Goal: Task Accomplishment & Management: Use online tool/utility

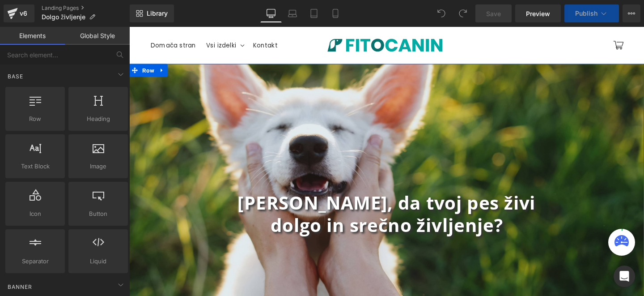
click at [190, 104] on div "[PERSON_NAME], da tvoj pes živi dolgo in srečno življenje? Heading Row" at bounding box center [399, 223] width 541 height 314
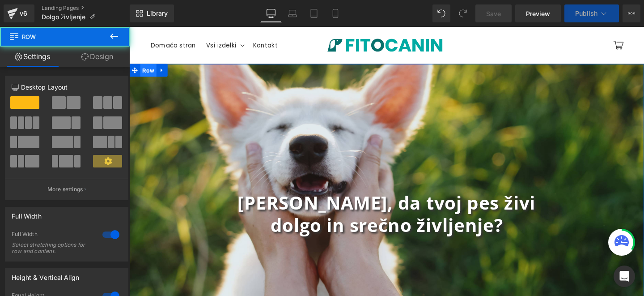
click at [152, 70] on span "Row" at bounding box center [149, 72] width 17 height 13
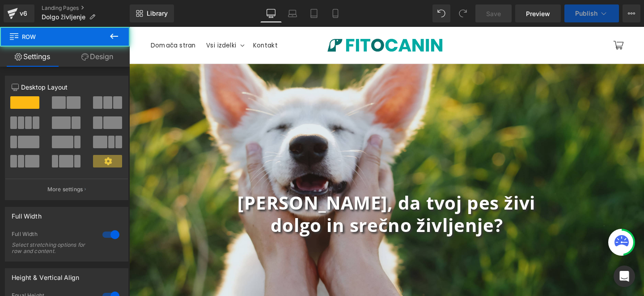
click at [97, 43] on span "Row" at bounding box center [53, 37] width 89 height 20
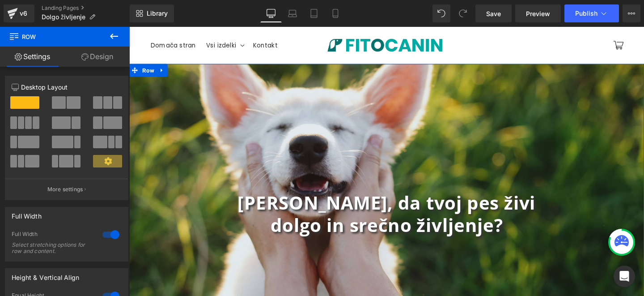
drag, startPoint x: 96, startPoint y: 59, endPoint x: 4, endPoint y: 67, distance: 92.5
click at [96, 59] on link "Design" at bounding box center [97, 57] width 65 height 20
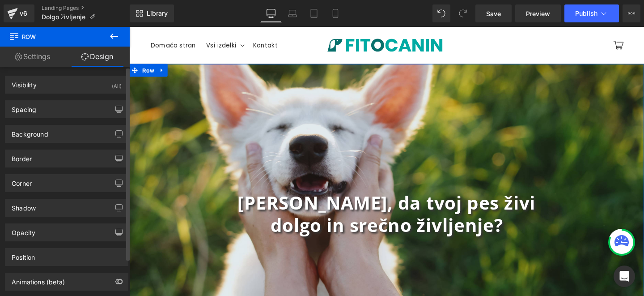
click at [69, 143] on div "Border Border Style Custom Custom Setup Global Style Custom Setup Global Style …" at bounding box center [67, 155] width 134 height 25
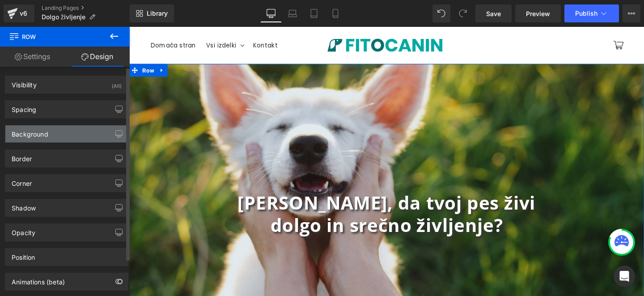
click at [72, 139] on div "Background" at bounding box center [66, 133] width 123 height 17
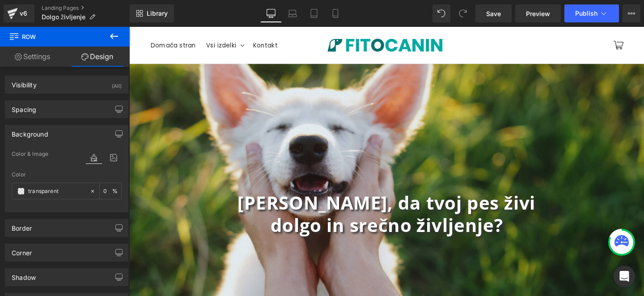
click at [208, 134] on div "[PERSON_NAME], da tvoj pes živi dolgo in srečno življenje? Heading Row" at bounding box center [399, 223] width 541 height 314
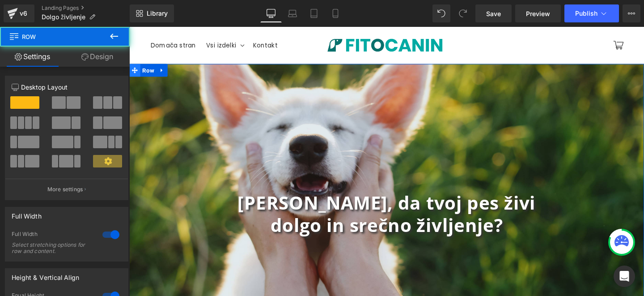
click at [132, 70] on icon at bounding box center [135, 72] width 6 height 6
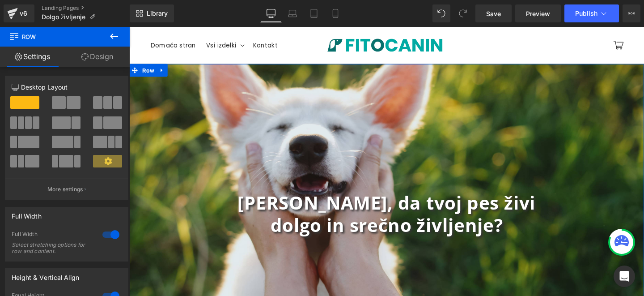
click at [107, 59] on link "Design" at bounding box center [97, 57] width 65 height 20
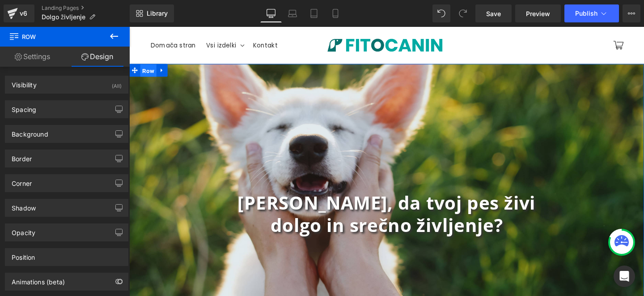
click at [150, 74] on span "Row" at bounding box center [149, 72] width 17 height 13
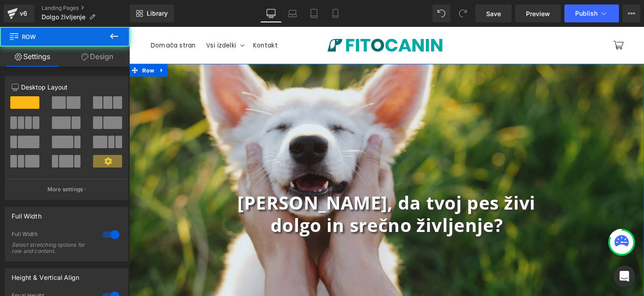
click at [103, 59] on link "Design" at bounding box center [97, 57] width 65 height 20
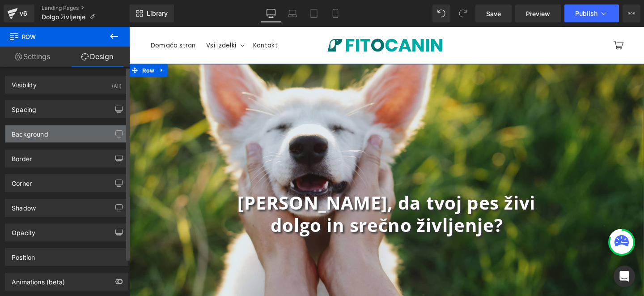
click at [24, 130] on div "Background" at bounding box center [30, 131] width 37 height 13
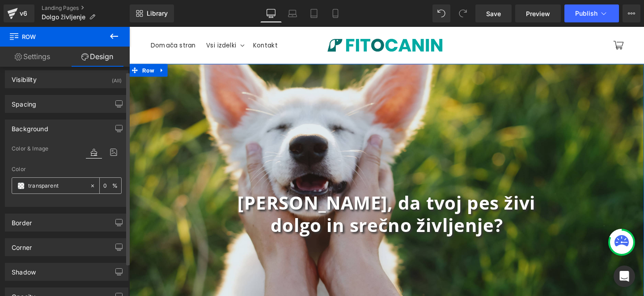
scroll to position [14, 0]
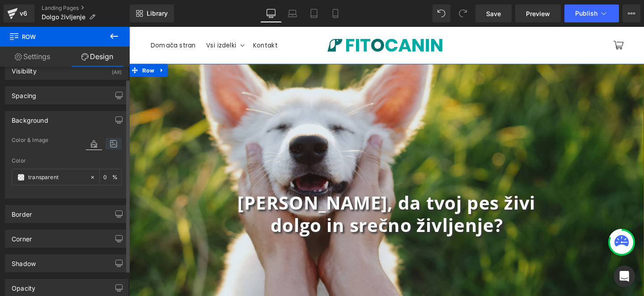
click at [109, 144] on icon at bounding box center [114, 144] width 16 height 12
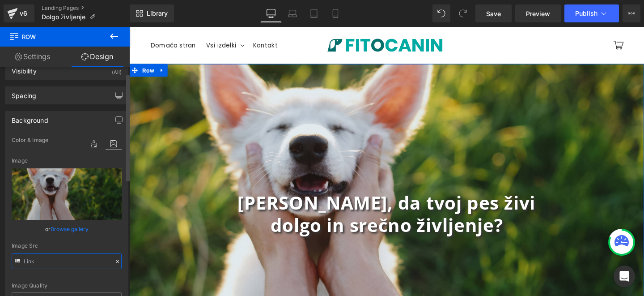
click at [58, 263] on input "text" at bounding box center [67, 261] width 110 height 16
type input "[URL][DOMAIN_NAME]"
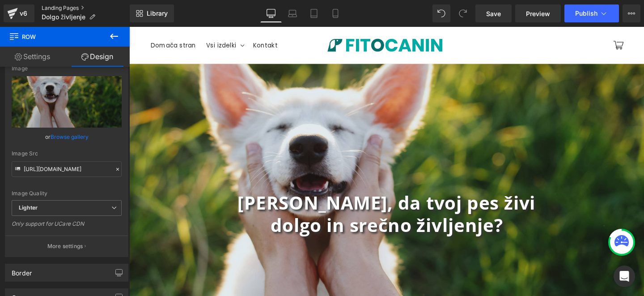
scroll to position [109, 0]
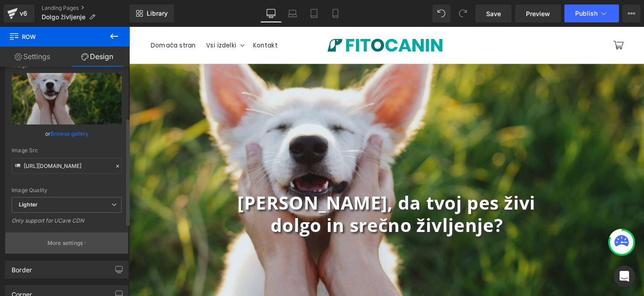
click at [69, 242] on p "More settings" at bounding box center [65, 243] width 36 height 8
click at [0, 0] on div "Background Repeat" at bounding box center [0, 0] width 0 height 0
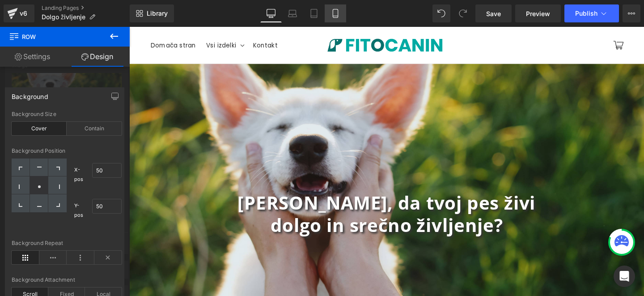
click at [335, 11] on icon at bounding box center [335, 13] width 9 height 9
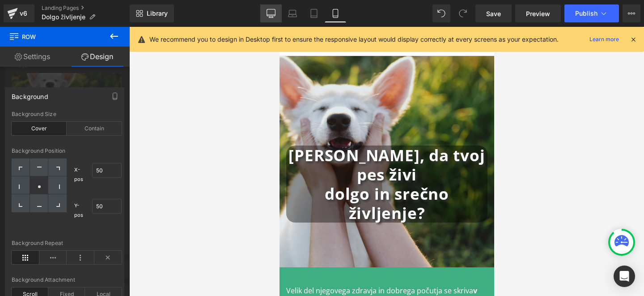
click at [276, 13] on link "Desktop" at bounding box center [270, 13] width 21 height 18
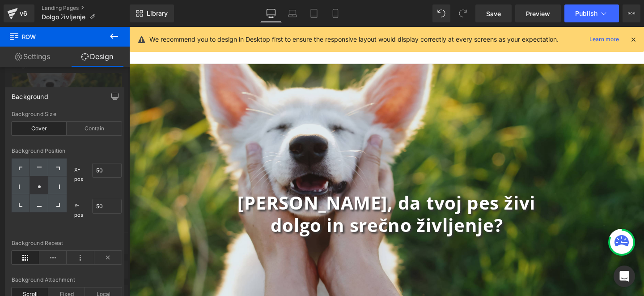
scroll to position [10, 0]
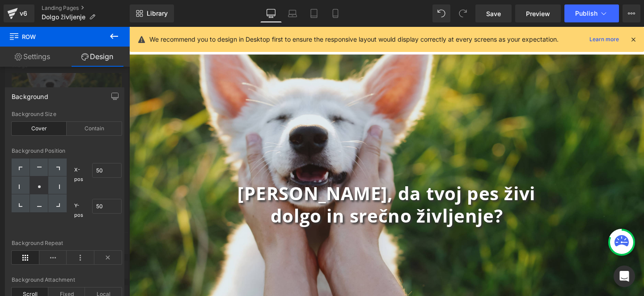
click at [450, 209] on div at bounding box center [399, 168] width 541 height 283
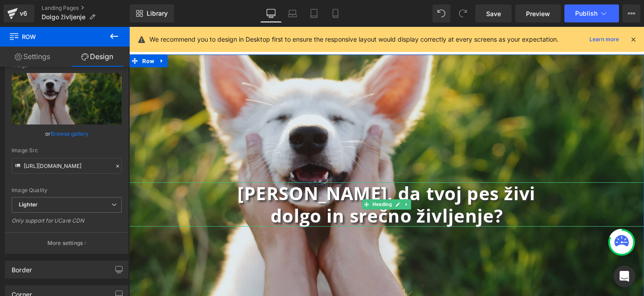
click at [436, 209] on b "[PERSON_NAME], da tvoj pes živi" at bounding box center [399, 201] width 313 height 25
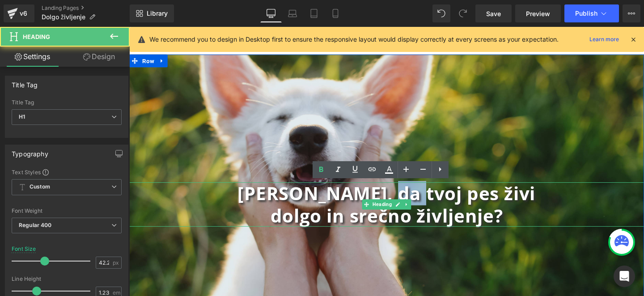
click at [436, 209] on b "[PERSON_NAME], da tvoj pes živi" at bounding box center [399, 201] width 313 height 25
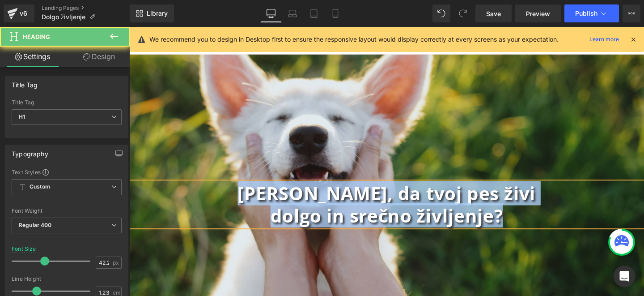
copy div "[PERSON_NAME], da tvoj pes živi dolgo in srečno življenje?"
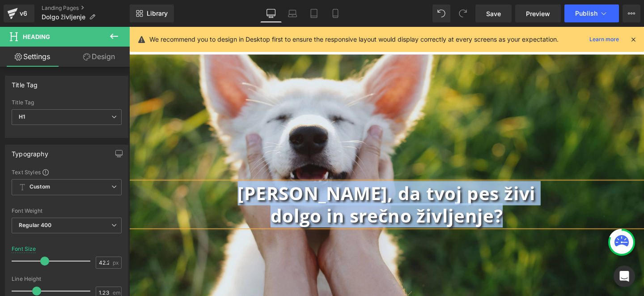
click at [390, 218] on b "dolgo in srečno življenje?" at bounding box center [400, 224] width 244 height 25
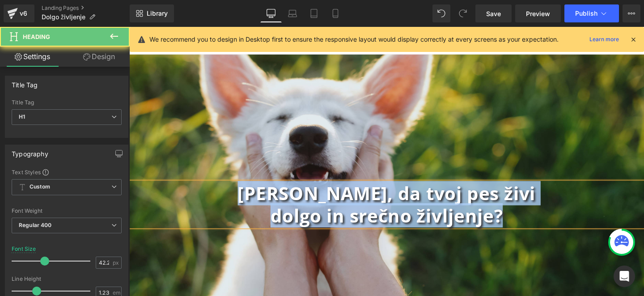
paste div
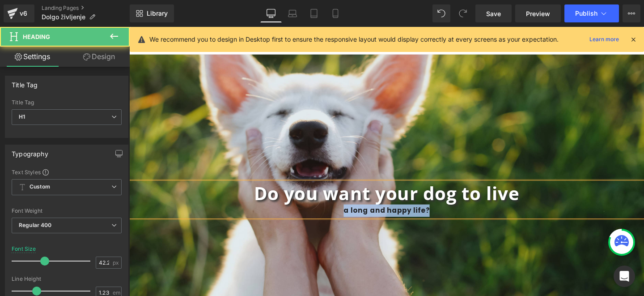
drag, startPoint x: 352, startPoint y: 222, endPoint x: 452, endPoint y: 222, distance: 100.2
click at [452, 222] on div "a long and happy life?" at bounding box center [399, 219] width 541 height 13
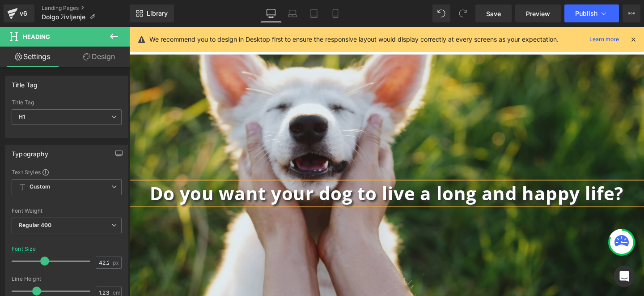
click at [394, 200] on b "Do you want your dog to live a long and happy life?" at bounding box center [400, 201] width 498 height 25
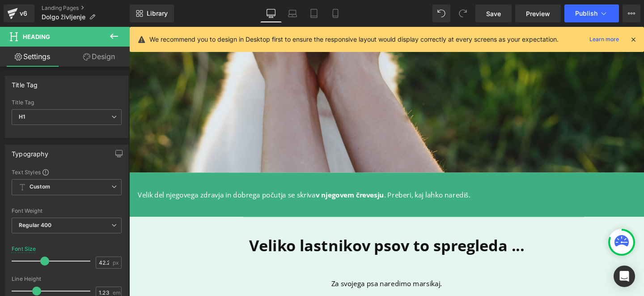
scroll to position [201, 0]
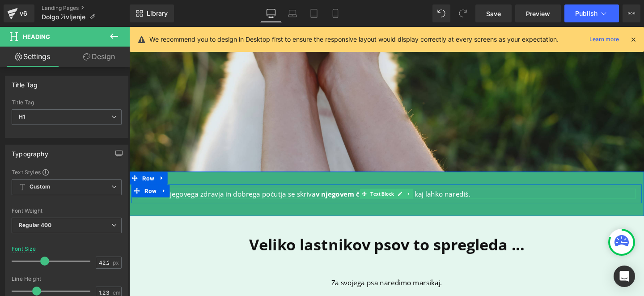
click at [333, 203] on strong "v njegovem črevesju" at bounding box center [361, 202] width 72 height 10
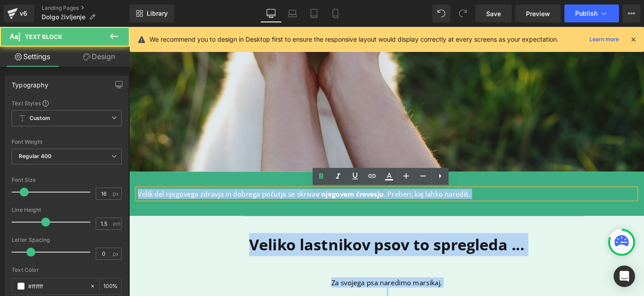
click at [333, 203] on strong "v njegovem črevesju" at bounding box center [361, 202] width 72 height 10
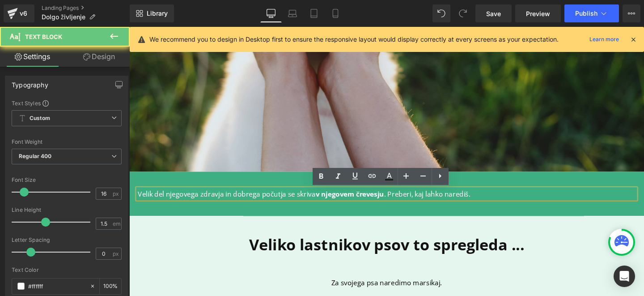
click at [333, 203] on strong "v njegovem črevesju" at bounding box center [361, 202] width 72 height 10
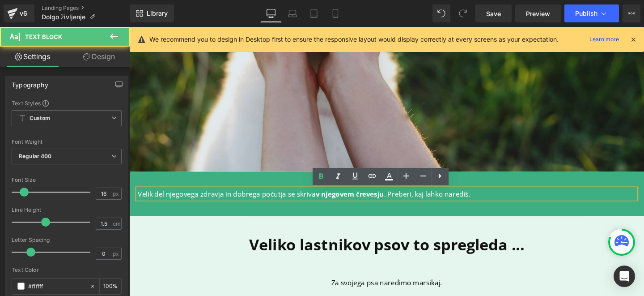
click at [333, 203] on strong "v njegovem črevesju" at bounding box center [361, 202] width 72 height 10
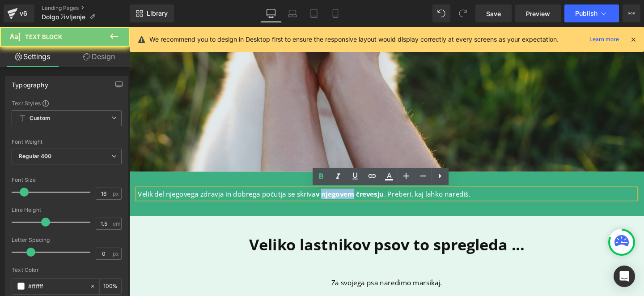
click at [333, 203] on strong "v njegovem črevesju" at bounding box center [361, 202] width 72 height 10
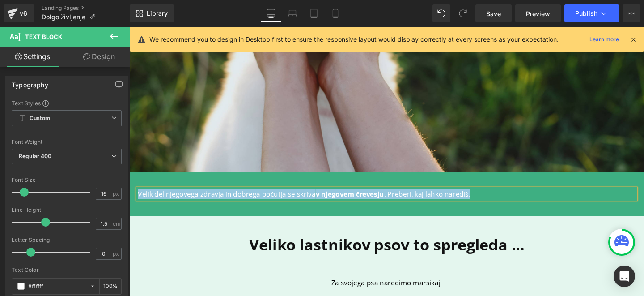
copy p "Velik del njegovega zdravja in dobrega počutja se skriva v njegovem črevesju . …"
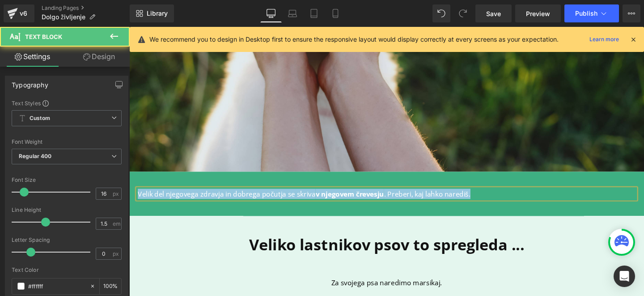
click at [272, 200] on p "Velik del njegovega zdravja in dobrega počutja se skriva v njegovem črevesju . …" at bounding box center [399, 202] width 523 height 11
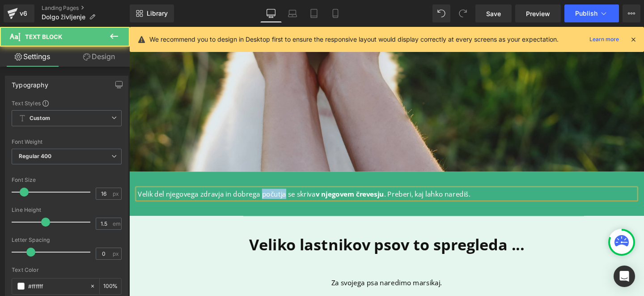
click at [272, 200] on p "Velik del njegovega zdravja in dobrega počutja se skriva v njegovem črevesju . …" at bounding box center [399, 202] width 523 height 11
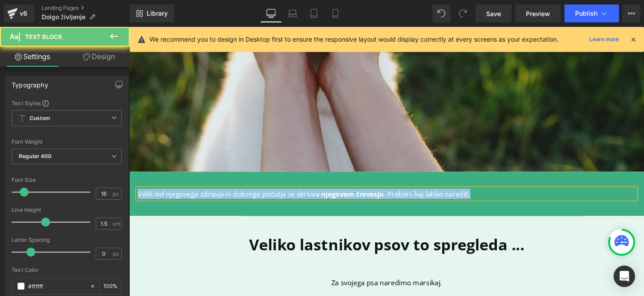
paste div
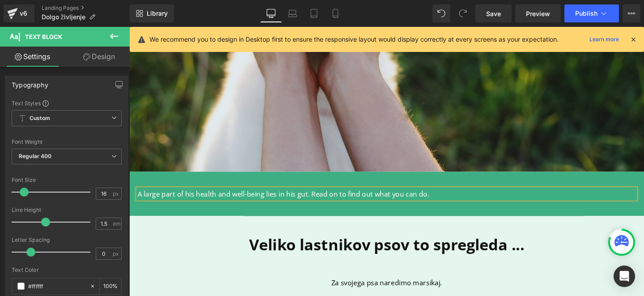
click at [274, 202] on p "A large part of his health and well-being lies in his gut. Read on to find out …" at bounding box center [399, 202] width 523 height 11
drag, startPoint x: 284, startPoint y: 202, endPoint x: 306, endPoint y: 202, distance: 21.9
click at [306, 202] on p "A large part of his health and well-being is in his gut. Read on to find out wh…" at bounding box center [399, 202] width 523 height 11
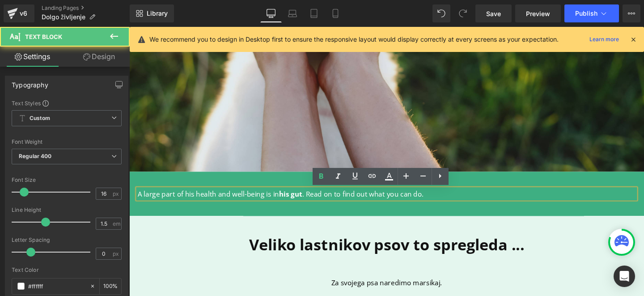
click at [330, 204] on p "A large part of his health and well-being is in his gut . Read on to find out w…" at bounding box center [399, 202] width 523 height 11
click at [317, 202] on p "A large part of his health and well-being is in his gut . Read on to find out w…" at bounding box center [399, 202] width 523 height 11
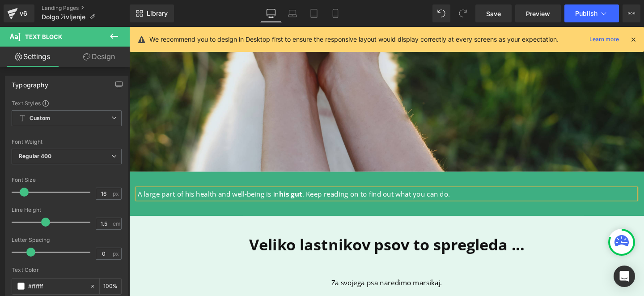
click at [361, 204] on p "A large part of his health and well-being is in his gut . Keep reading on to fi…" at bounding box center [399, 202] width 523 height 11
click at [251, 220] on div "A large part of his health and well-being is in his gut . Keep reading to find …" at bounding box center [399, 202] width 541 height 47
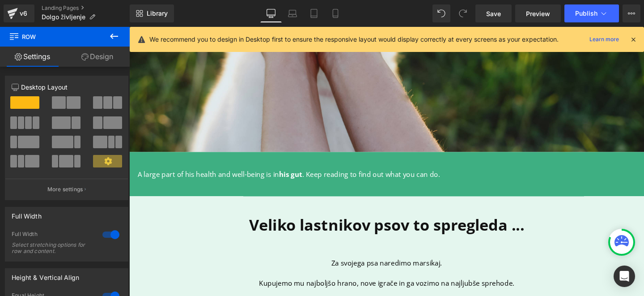
scroll to position [252, 0]
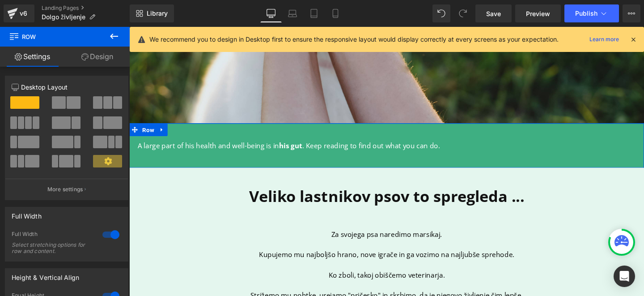
click at [225, 151] on p "A large part of his health and well-being is in his gut . Keep reading to find …" at bounding box center [399, 151] width 523 height 11
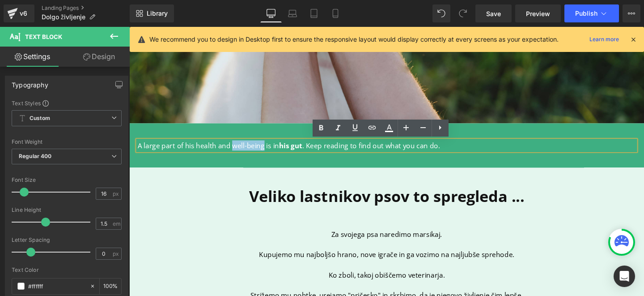
drag, startPoint x: 234, startPoint y: 151, endPoint x: 265, endPoint y: 152, distance: 30.9
click at [265, 152] on p "A large part of his health and well-being is in his gut . Keep reading to find …" at bounding box center [399, 151] width 523 height 11
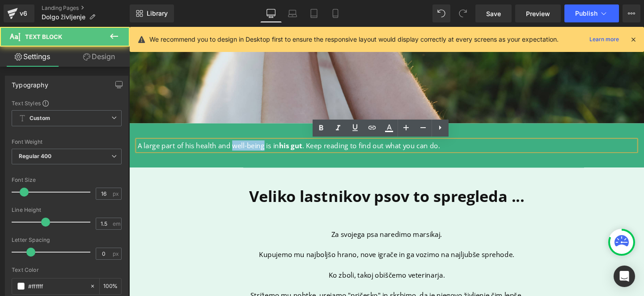
click at [265, 152] on p "A large part of his health and well-being is in his gut . Keep reading to find …" at bounding box center [399, 151] width 523 height 11
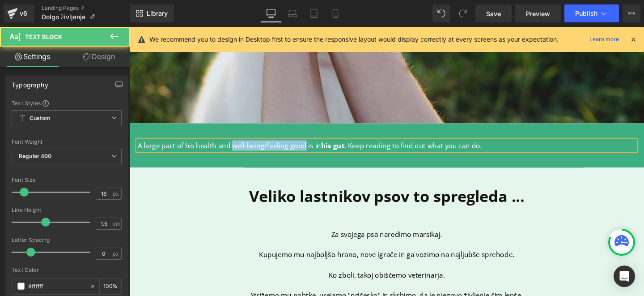
drag, startPoint x: 233, startPoint y: 151, endPoint x: 309, endPoint y: 153, distance: 76.5
click at [309, 153] on p "A large part of his health and well-being/feeling good is in his gut . Keep rea…" at bounding box center [399, 151] width 523 height 11
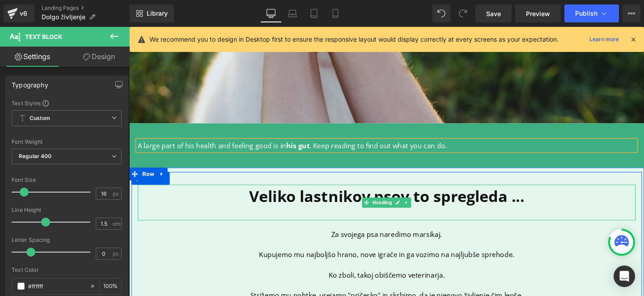
scroll to position [288, 0]
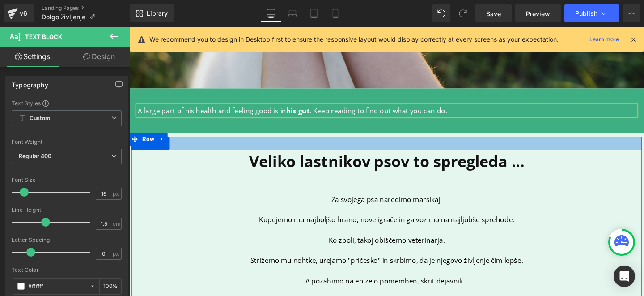
click at [309, 161] on b "Veliko lastnikov psov to spregleda ..." at bounding box center [399, 168] width 289 height 22
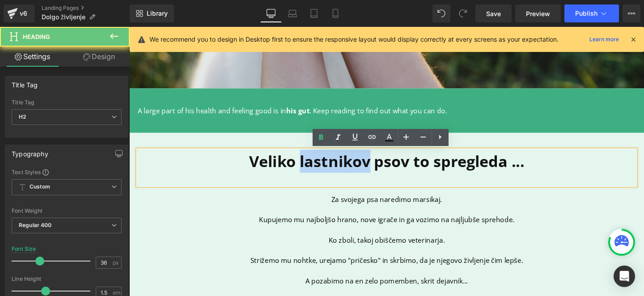
click at [309, 161] on b "Veliko lastnikov psov to spregleda ..." at bounding box center [399, 168] width 289 height 22
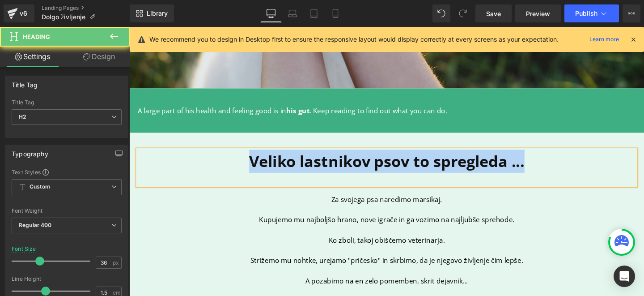
copy b "Veliko lastnikov psov to spregleda ..."
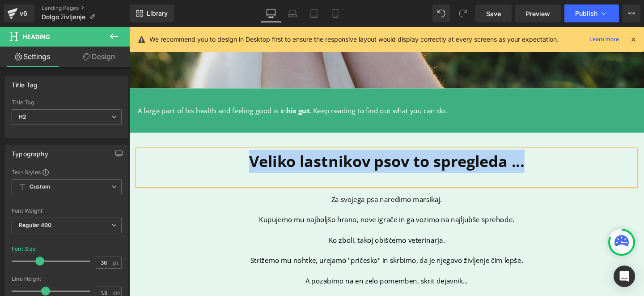
click at [358, 161] on b "Veliko lastnikov psov to spregleda ..." at bounding box center [399, 168] width 289 height 22
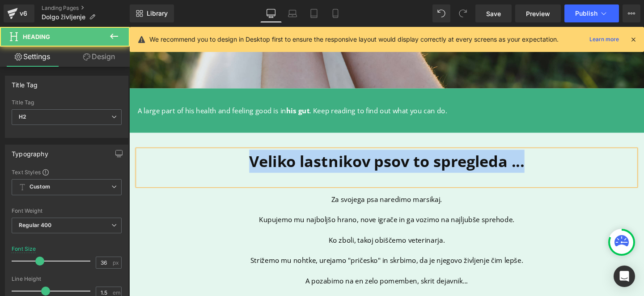
paste div
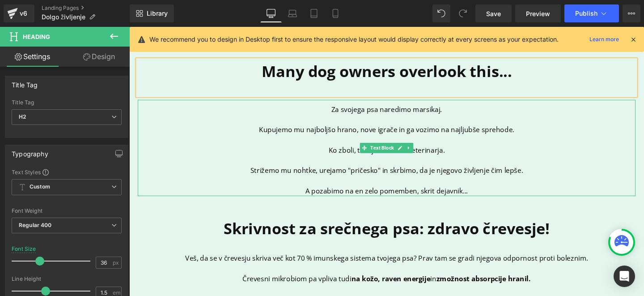
scroll to position [399, 0]
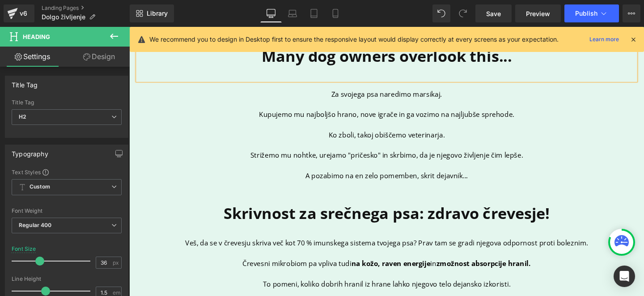
click at [352, 147] on p at bounding box center [399, 150] width 523 height 11
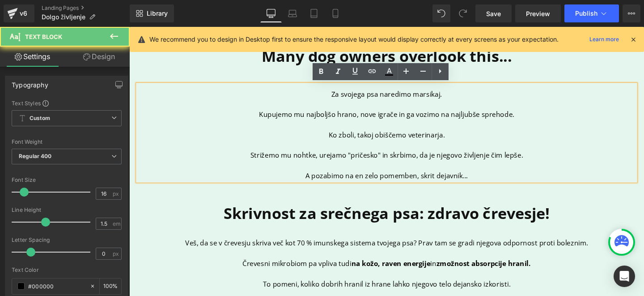
click at [357, 135] on p "Ko zboli, takoj obiščemo veterinarja." at bounding box center [399, 140] width 523 height 11
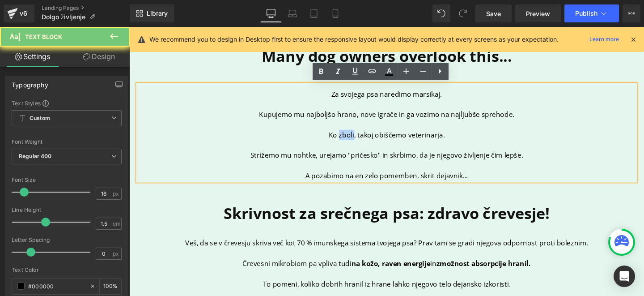
click at [357, 135] on p "Ko zboli, takoj obiščemo veterinarja." at bounding box center [399, 140] width 523 height 11
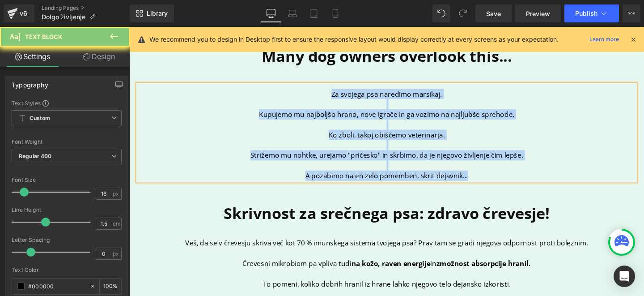
copy div "Za svojega psa naredimo marsikaj. Kupujemo mu najboljšo hrano, nove igrače in g…"
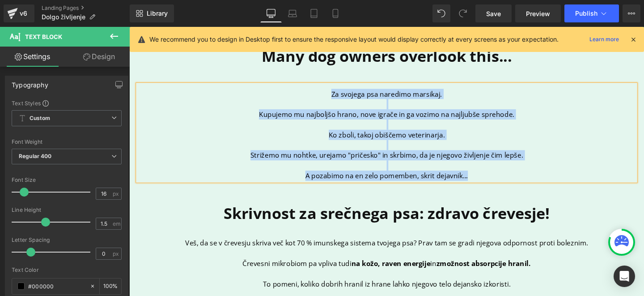
click at [384, 155] on p at bounding box center [399, 150] width 523 height 11
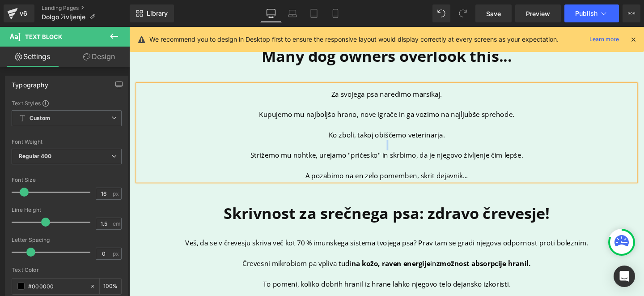
click at [384, 155] on p at bounding box center [399, 150] width 523 height 11
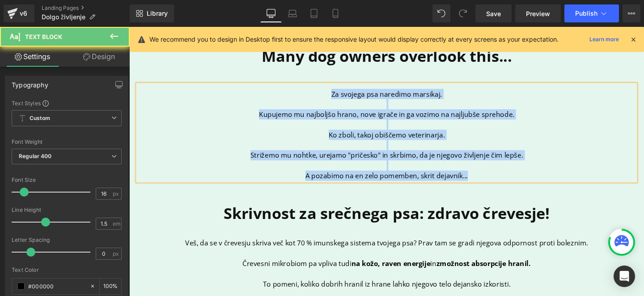
paste div
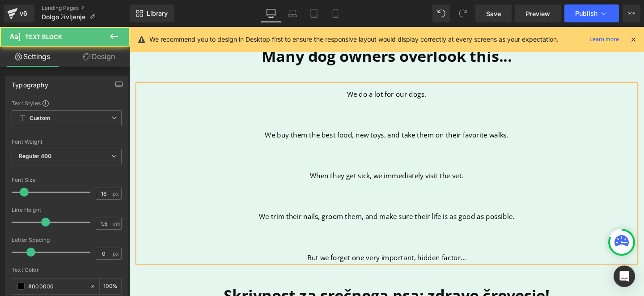
click at [369, 135] on p "We buy them the best food, new toys, and take them on their favorite walks." at bounding box center [399, 140] width 523 height 11
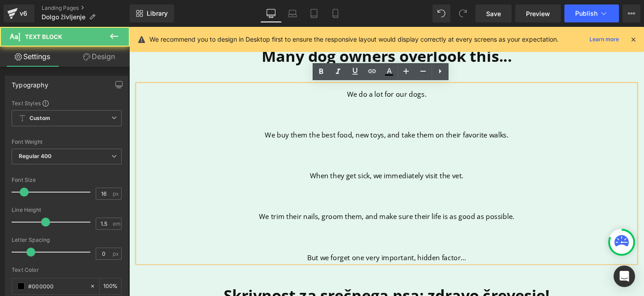
click at [363, 124] on p at bounding box center [399, 129] width 523 height 11
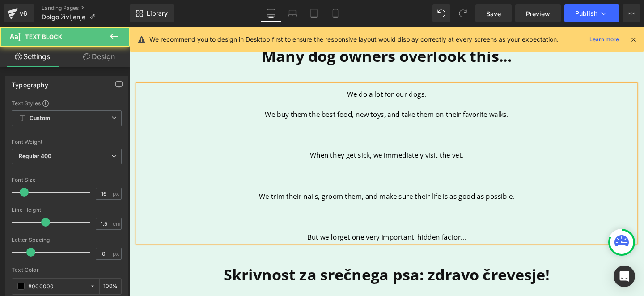
click at [402, 132] on p at bounding box center [399, 129] width 523 height 11
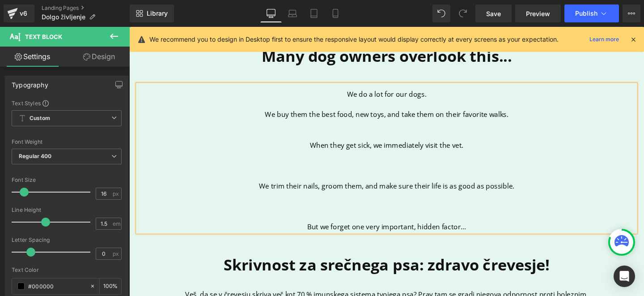
click at [381, 136] on p at bounding box center [399, 140] width 523 height 11
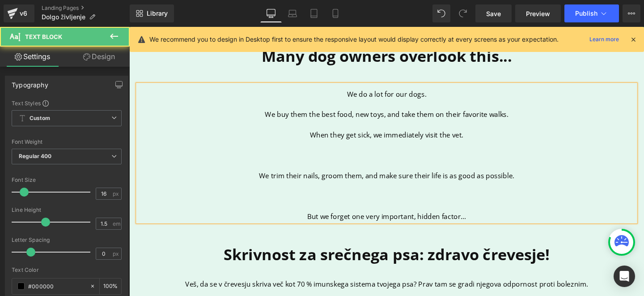
click at [396, 118] on p "We buy them the best food, new toys, and take them on their favorite walks." at bounding box center [399, 118] width 523 height 11
click at [379, 166] on p at bounding box center [399, 161] width 523 height 11
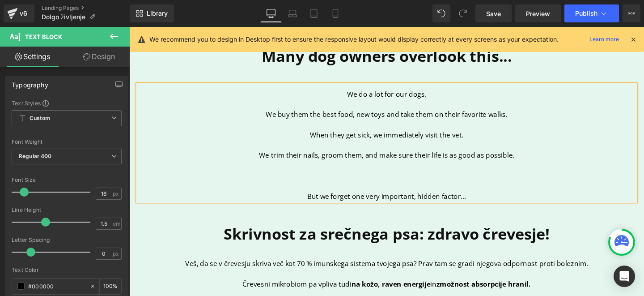
click at [344, 191] on p at bounding box center [399, 193] width 523 height 11
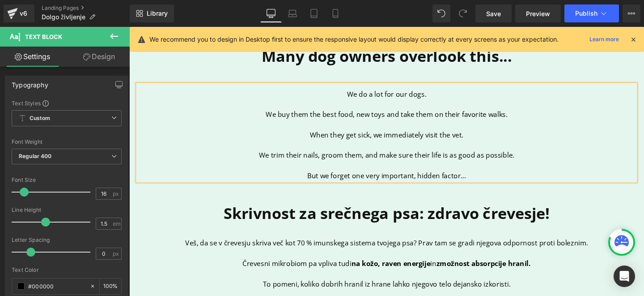
click at [358, 162] on p "We trim their nails, groom them, and make sure their life is as good as possibl…" at bounding box center [399, 161] width 523 height 11
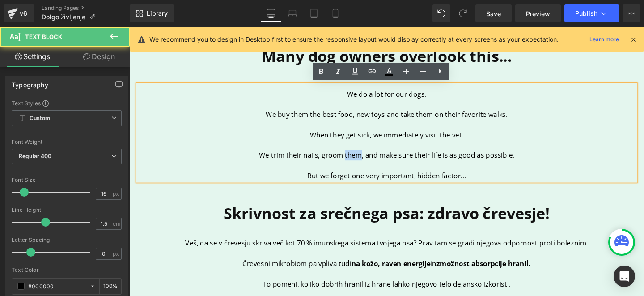
click at [358, 162] on p "We trim their nails, groom them, and make sure their life is as good as possibl…" at bounding box center [399, 161] width 523 height 11
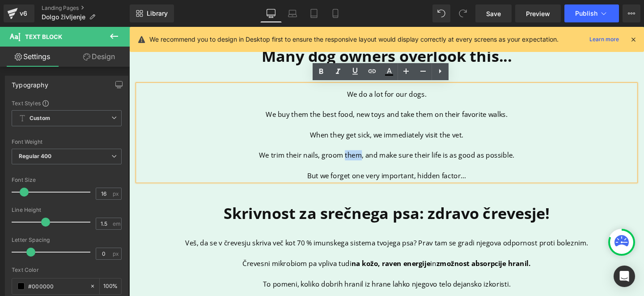
click at [367, 161] on p "We trim their nails, groom them, and make sure their life is as good as possibl…" at bounding box center [399, 161] width 523 height 11
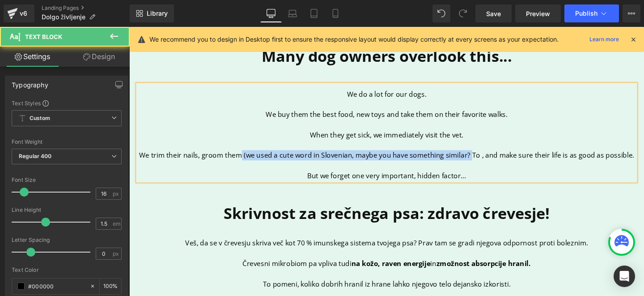
drag, startPoint x: 246, startPoint y: 161, endPoint x: 485, endPoint y: 162, distance: 239.3
click at [485, 162] on p "We trim their nails, groom them (we used a cute word in Slovenian, maybe you ha…" at bounding box center [399, 161] width 523 height 11
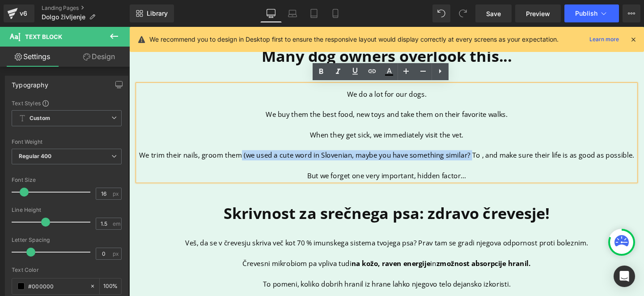
click at [485, 162] on p "We trim their nails, groom them (we used a cute word in Slovenian, maybe you ha…" at bounding box center [399, 161] width 523 height 11
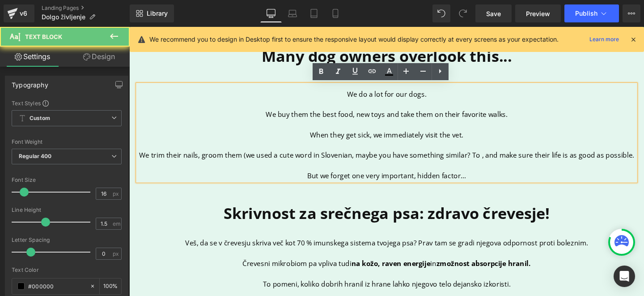
click at [494, 161] on p "We trim their nails, groom them (we used a cute word in Slovenian, maybe you ha…" at bounding box center [399, 161] width 523 height 11
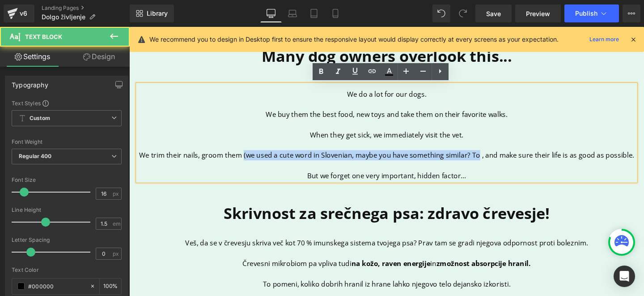
drag, startPoint x: 247, startPoint y: 160, endPoint x: 491, endPoint y: 161, distance: 244.2
click at [491, 161] on p "We trim their nails, groom them (we used a cute word in Slovenian, maybe you ha…" at bounding box center [399, 161] width 523 height 11
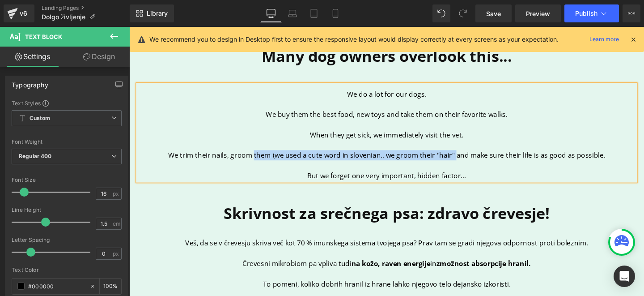
drag, startPoint x: 469, startPoint y: 160, endPoint x: 258, endPoint y: 160, distance: 211.5
click at [258, 160] on p "We trim their nails, groom them (we used a cute word in slovenian.. we groom th…" at bounding box center [399, 161] width 523 height 11
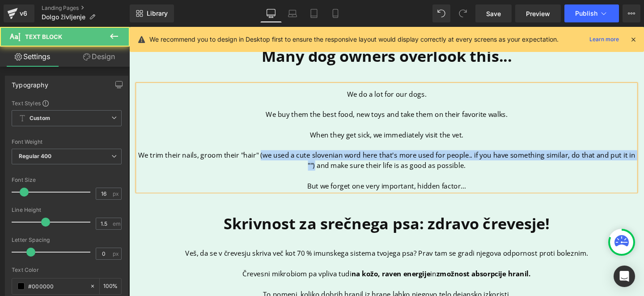
drag, startPoint x: 265, startPoint y: 161, endPoint x: 322, endPoint y: 173, distance: 58.4
click at [322, 173] on p "We trim their nails, groom their "hair" (we used a cute slovenian word here tha…" at bounding box center [399, 166] width 523 height 21
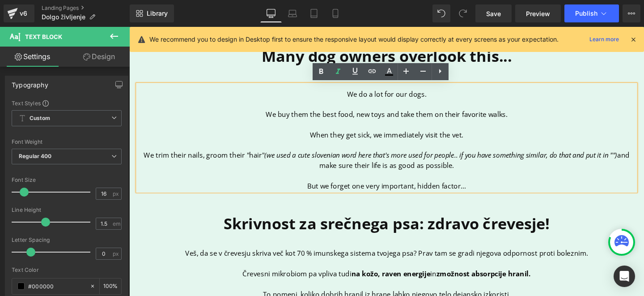
click at [364, 182] on p at bounding box center [399, 183] width 523 height 11
click at [306, 161] on icon "(we used a cute slovenian word here that's more used for people.. if you have s…" at bounding box center [456, 162] width 371 height 10
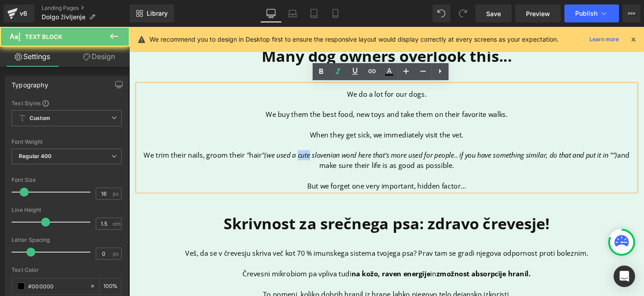
click at [306, 161] on icon "(we used a cute slovenian word here that's more used for people.. if you have s…" at bounding box center [456, 162] width 371 height 10
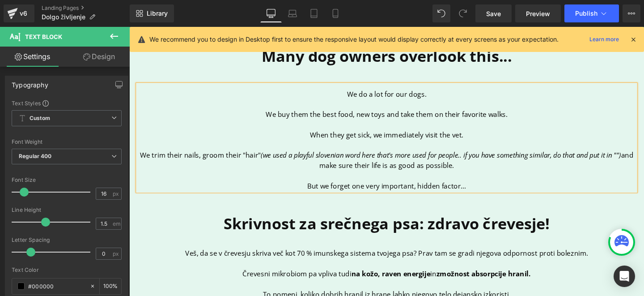
click at [484, 162] on icon "(we used a playful slovenian word here that's more used for people.. if you hav…" at bounding box center [456, 162] width 379 height 10
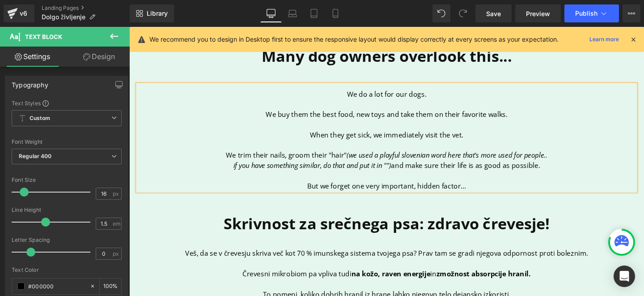
click at [398, 172] on icon "if you have something similar, do that and put it in "")" at bounding box center [322, 172] width 166 height 10
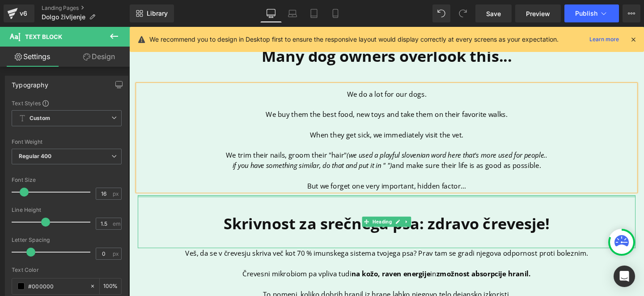
scroll to position [450, 0]
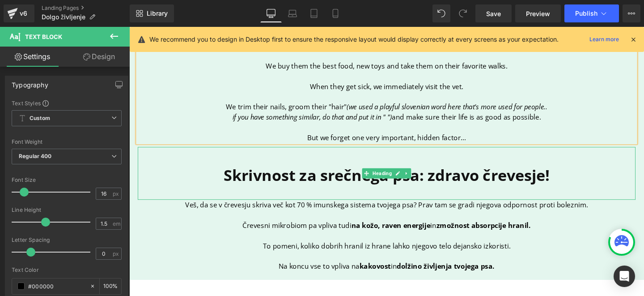
click at [323, 172] on b "Skrivnost za srečnega psa: zdravo črevesje!" at bounding box center [400, 183] width 343 height 22
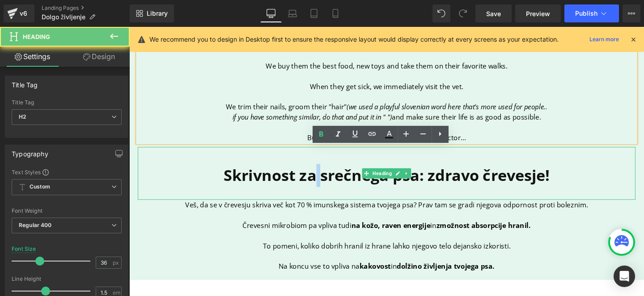
click at [323, 172] on b "Skrivnost za srečnega psa: zdravo črevesje!" at bounding box center [400, 183] width 343 height 22
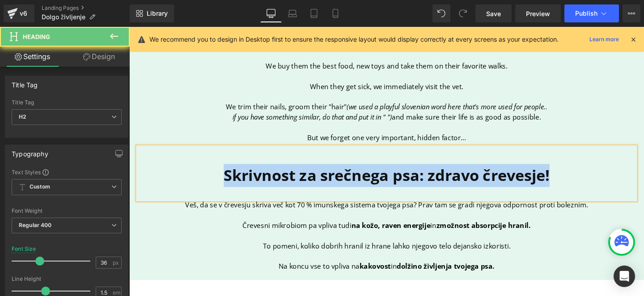
copy b "Skrivnost za srečnega psa: zdravo črevesje!"
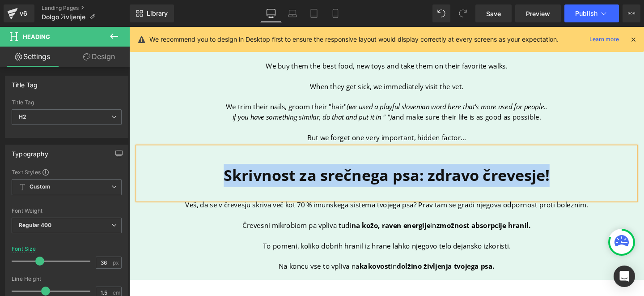
click at [450, 181] on b "Skrivnost za srečnega psa: zdravo črevesje!" at bounding box center [400, 183] width 343 height 22
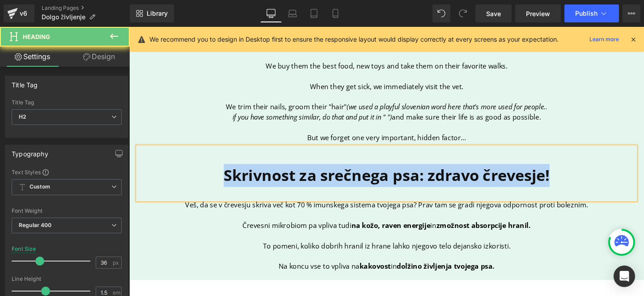
paste div
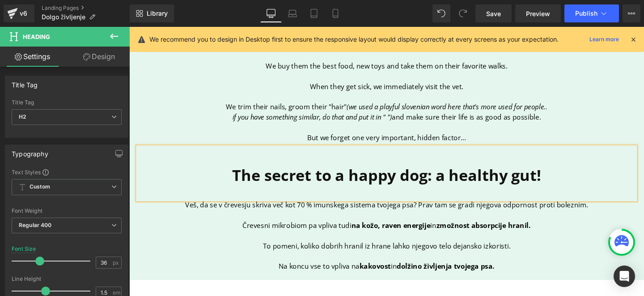
click at [342, 250] on p at bounding box center [399, 246] width 523 height 11
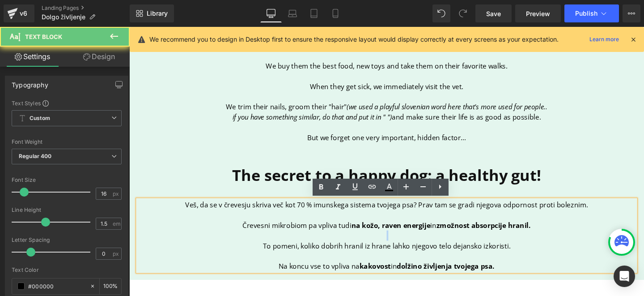
click at [342, 250] on p at bounding box center [399, 246] width 523 height 11
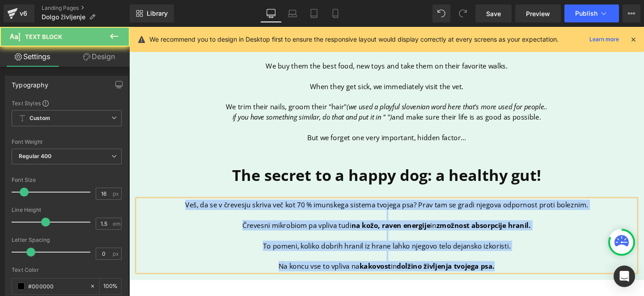
copy div "Veš, da se v črevesju skriva več kot 70 % imunskega sistema tvojega psa? Prav t…"
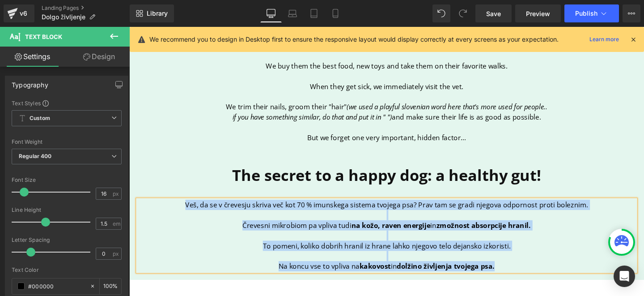
click at [357, 248] on p at bounding box center [399, 246] width 523 height 11
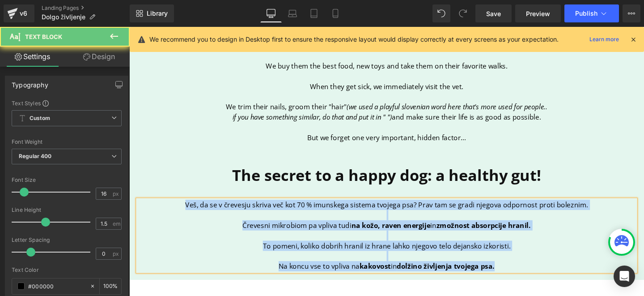
paste div
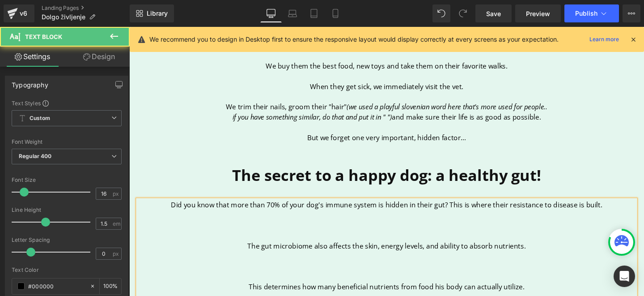
click at [339, 243] on p at bounding box center [399, 246] width 523 height 11
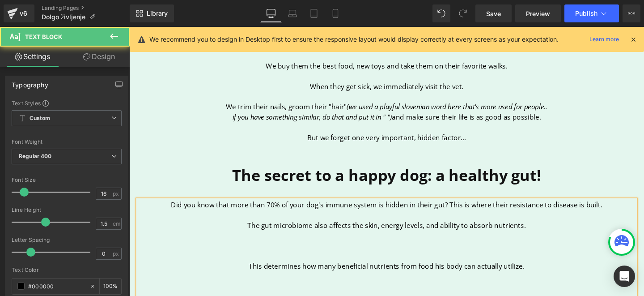
click at [302, 257] on p at bounding box center [399, 256] width 523 height 11
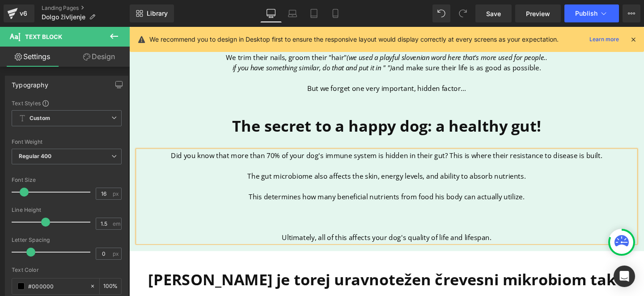
scroll to position [504, 0]
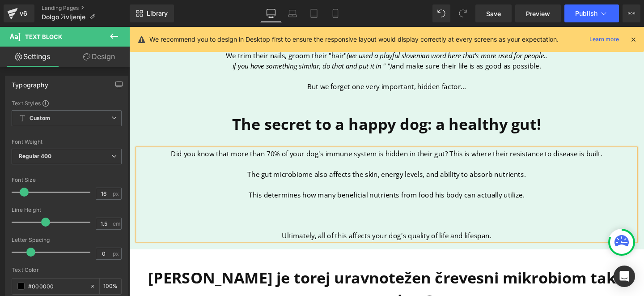
click at [377, 182] on p "The gut microbiome also affects the skin, energy levels, and ability to absorb …" at bounding box center [399, 181] width 523 height 11
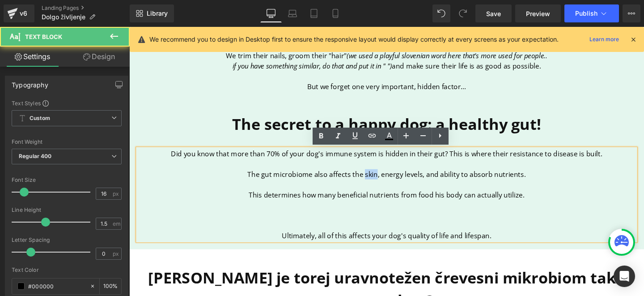
click at [377, 182] on p "The gut microbiome also affects the skin, energy levels, and ability to absorb …" at bounding box center [399, 181] width 523 height 11
drag, startPoint x: 391, startPoint y: 182, endPoint x: 439, endPoint y: 182, distance: 47.9
click at [439, 182] on p "The gut microbiome also affects the skin , energy levels, and ability to absorb…" at bounding box center [399, 181] width 523 height 11
drag, startPoint x: 371, startPoint y: 182, endPoint x: 438, endPoint y: 182, distance: 66.6
click at [438, 182] on p "The gut microbiome also affects the skin , energy levels, and ability to absorb…" at bounding box center [399, 181] width 523 height 11
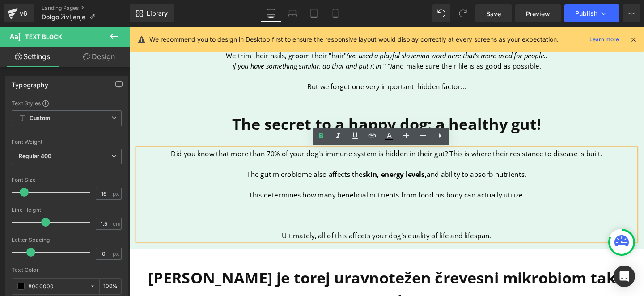
click at [441, 183] on p "The gut microbiome also affects the skin, energy levels, and ability to absorb …" at bounding box center [399, 181] width 523 height 11
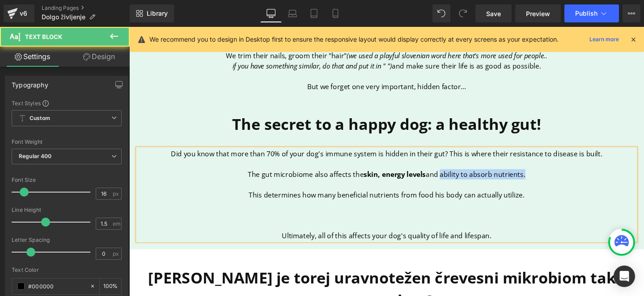
drag, startPoint x: 456, startPoint y: 179, endPoint x: 572, endPoint y: 179, distance: 116.7
click at [573, 179] on p "The gut microbiome also affects the skin, energy levels and ability to absorb n…" at bounding box center [399, 181] width 523 height 11
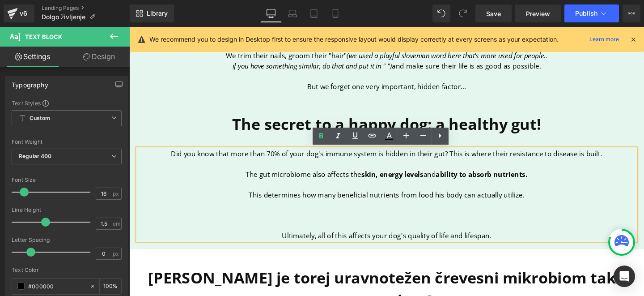
click at [254, 203] on p "This determines how many beneficial nutrients from food his body can actually u…" at bounding box center [399, 203] width 523 height 11
click at [293, 199] on p "This determines how many beneficial nutrients from food his body can actually u…" at bounding box center [399, 203] width 523 height 11
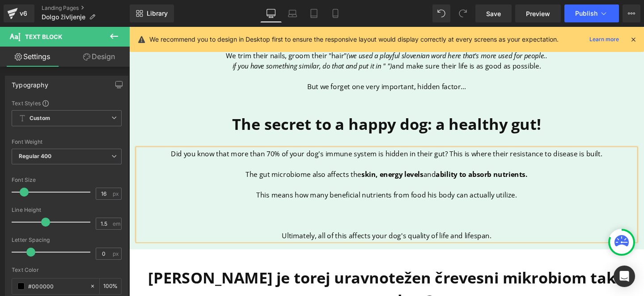
click at [319, 235] on p at bounding box center [399, 235] width 523 height 11
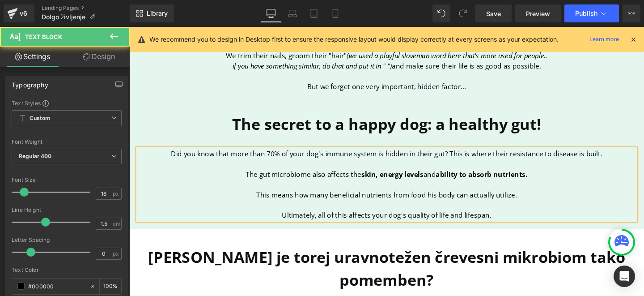
click at [325, 226] on p "Ultimately, all of this affects your dog's quality of life and lifespan." at bounding box center [399, 224] width 523 height 11
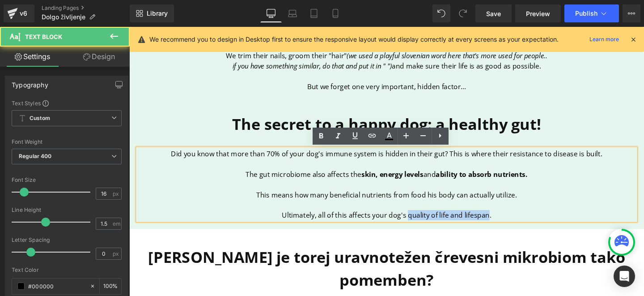
drag, startPoint x: 432, startPoint y: 224, endPoint x: 504, endPoint y: 224, distance: 72.4
click at [504, 224] on p "Ultimately, all of this affects your dog's quality of life and lifespan." at bounding box center [399, 224] width 523 height 11
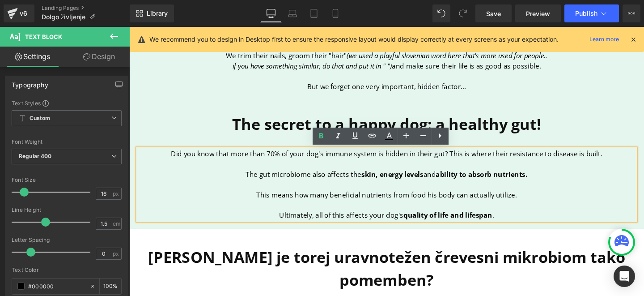
click at [470, 227] on strong "quality of life and lifespan" at bounding box center [464, 225] width 93 height 10
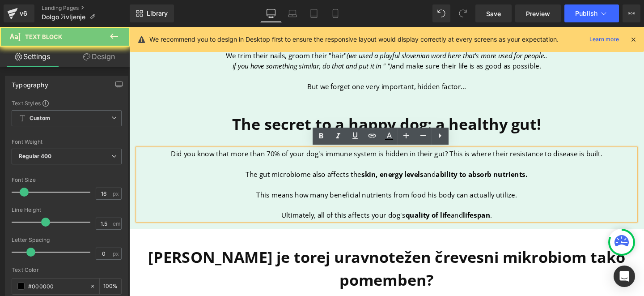
click at [527, 202] on p "This means how many beneficial nutrients from food his body can actually utiliz…" at bounding box center [399, 203] width 523 height 11
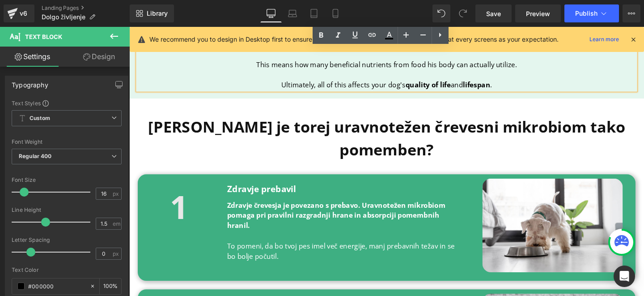
scroll to position [641, 0]
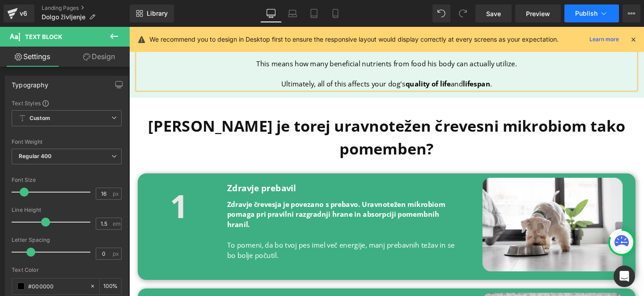
click at [587, 17] on button "Publish" at bounding box center [591, 13] width 55 height 18
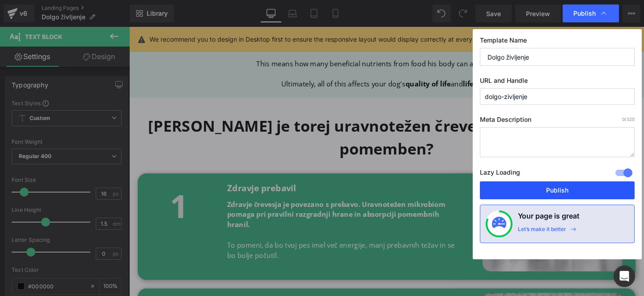
click at [542, 190] on button "Publish" at bounding box center [557, 190] width 155 height 18
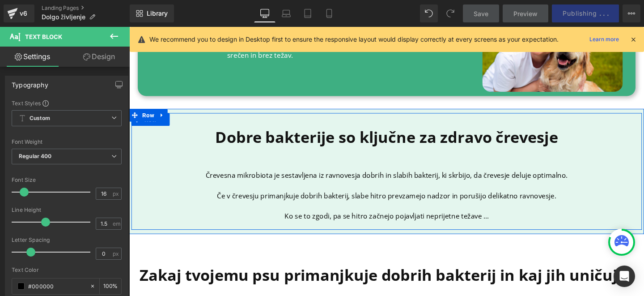
scroll to position [1324, 0]
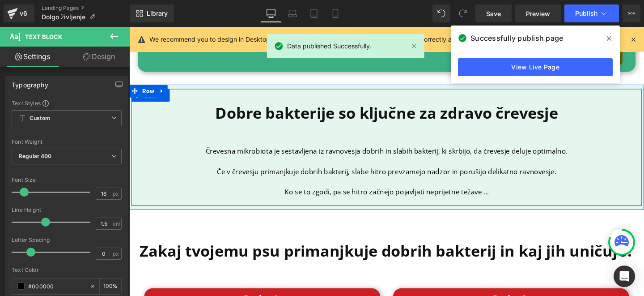
click at [338, 106] on b "Dobre bakterije so ključne za zdravo črevesje" at bounding box center [400, 117] width 360 height 22
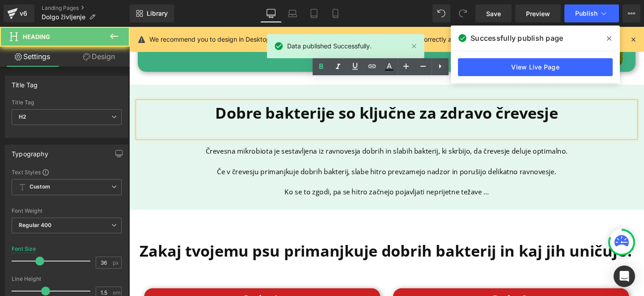
click at [338, 106] on b "Dobre bakterije so ključne za zdravo črevesje" at bounding box center [400, 117] width 360 height 22
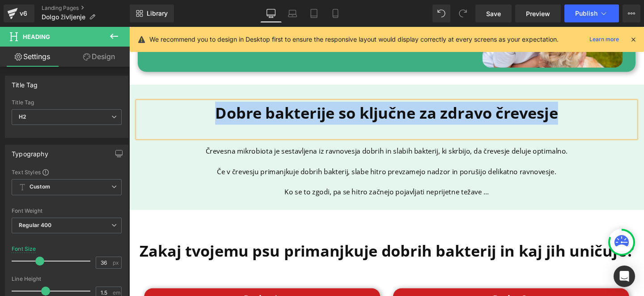
click at [268, 106] on b "Dobre bakterije so ključne za zdravo črevesje" at bounding box center [400, 117] width 360 height 22
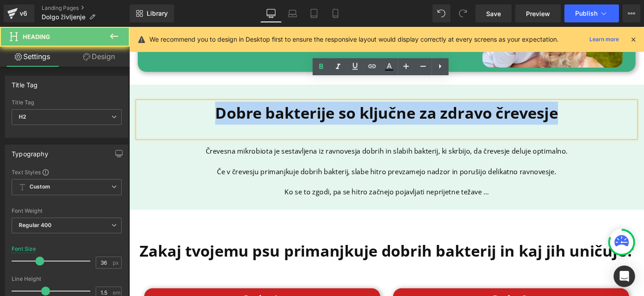
paste div
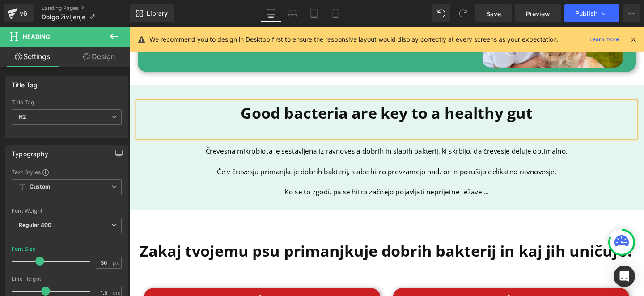
click at [372, 171] on span at bounding box center [376, 176] width 9 height 11
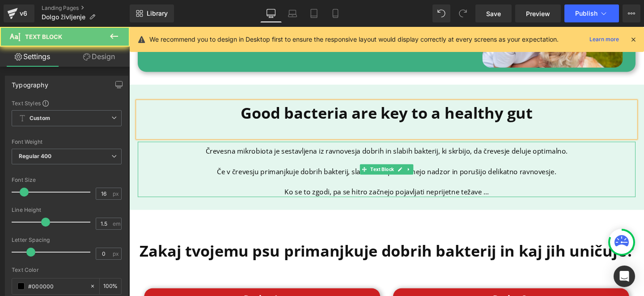
click at [354, 163] on p at bounding box center [399, 168] width 523 height 11
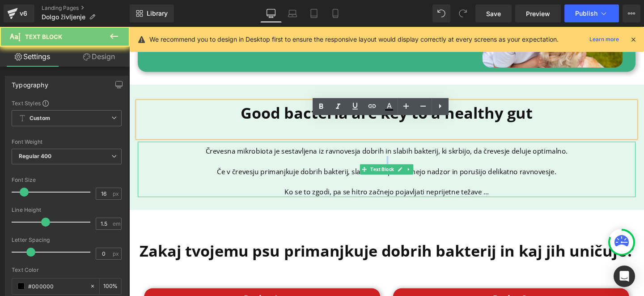
click at [354, 163] on p at bounding box center [399, 168] width 523 height 11
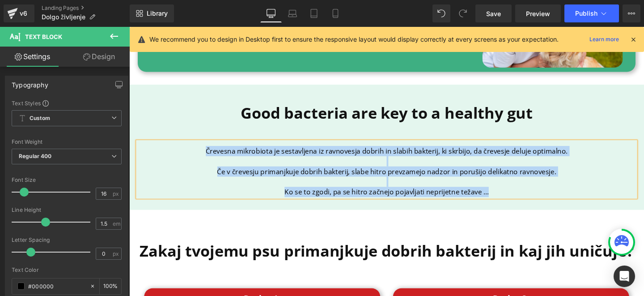
copy div "Črevesna mikrobiota je sestavljena iz ravnovesja dobrih in slabih bakterij, ki …"
click at [322, 163] on p at bounding box center [399, 168] width 523 height 11
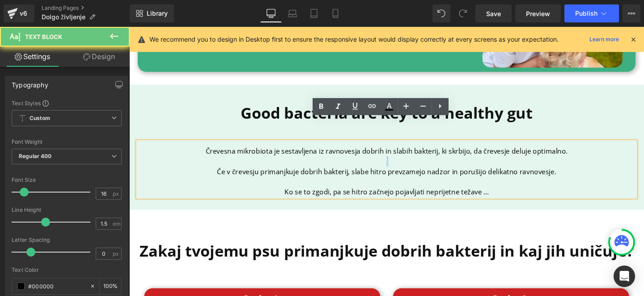
click at [322, 163] on p at bounding box center [399, 168] width 523 height 11
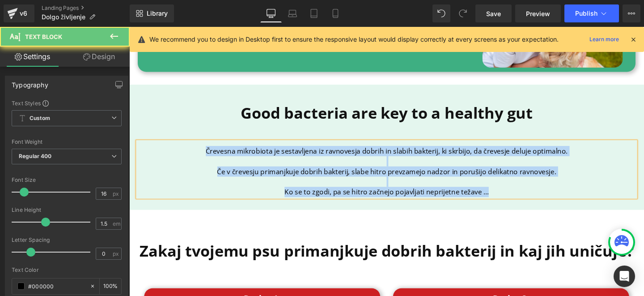
paste div
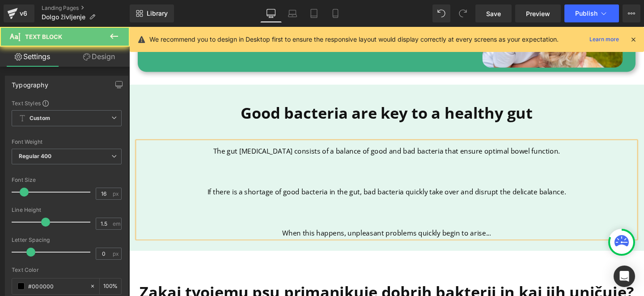
click at [309, 174] on p at bounding box center [399, 179] width 523 height 11
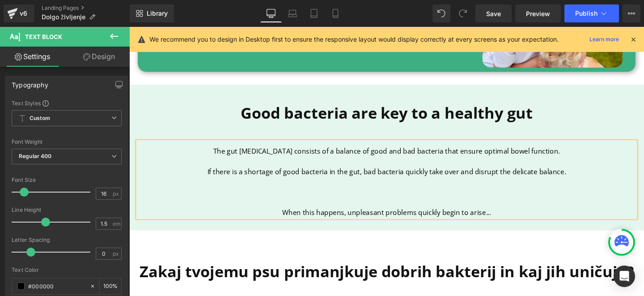
click at [318, 195] on p at bounding box center [399, 200] width 523 height 11
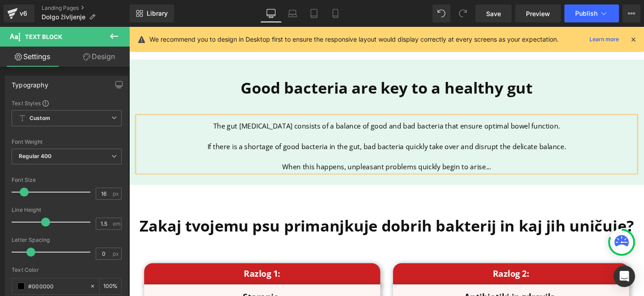
scroll to position [1358, 0]
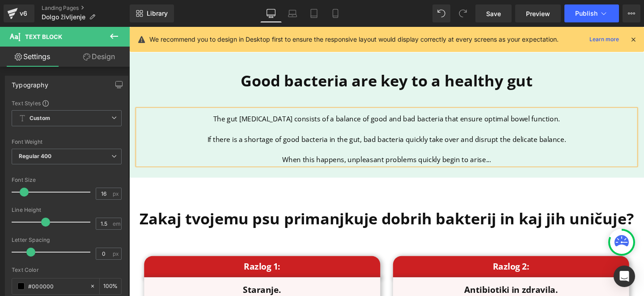
click at [390, 199] on div "Zakaj tvojemu psu primanjkuje dobrih bakterij in kaj jih uničuje?" at bounding box center [399, 226] width 523 height 55
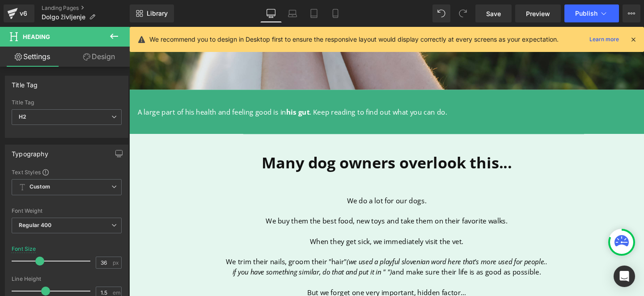
scroll to position [295, 0]
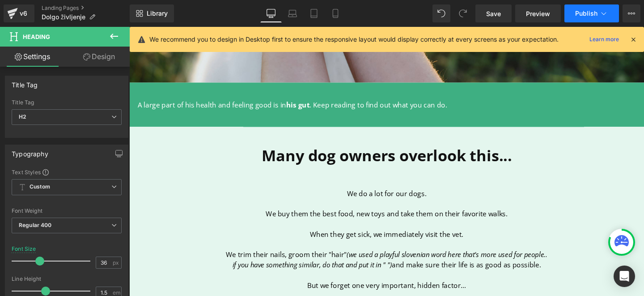
click at [582, 13] on span "Publish" at bounding box center [586, 13] width 22 height 7
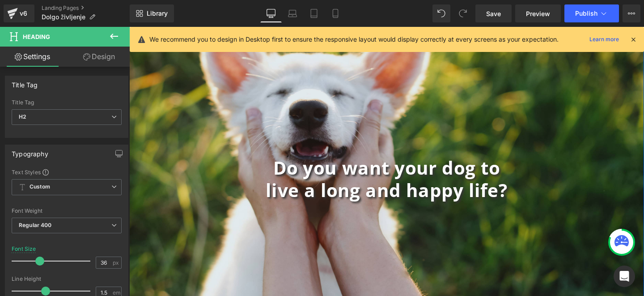
scroll to position [47, 0]
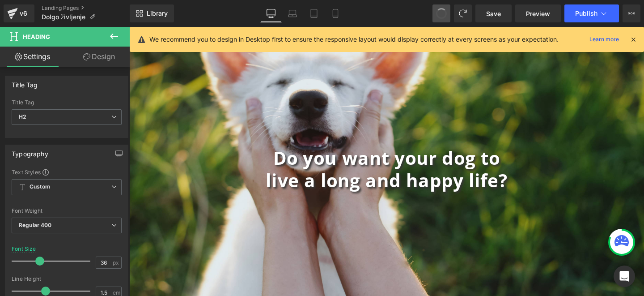
click at [436, 13] on span at bounding box center [441, 13] width 15 height 15
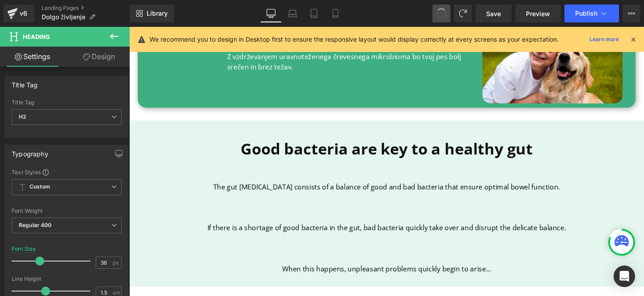
click at [436, 13] on span at bounding box center [441, 13] width 14 height 14
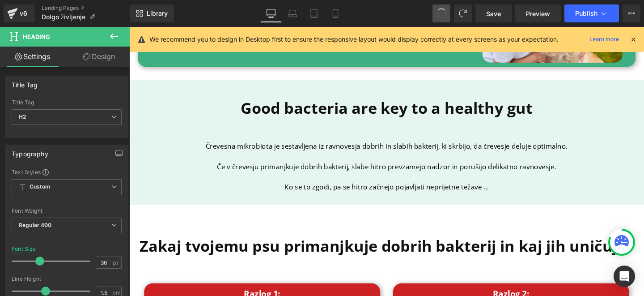
click at [436, 13] on span at bounding box center [441, 13] width 15 height 15
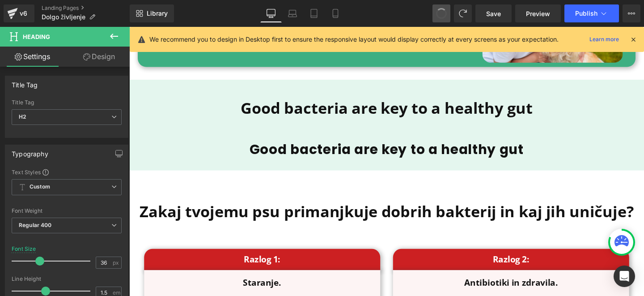
click at [436, 13] on span at bounding box center [441, 13] width 14 height 14
click at [436, 13] on span at bounding box center [441, 13] width 15 height 15
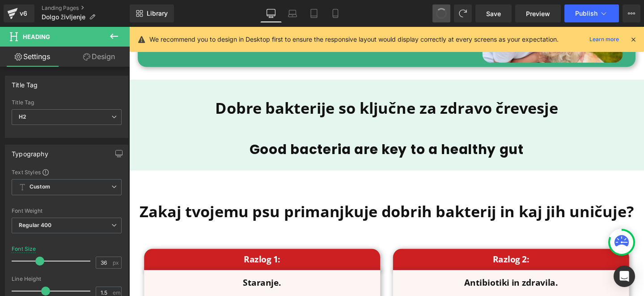
click at [436, 13] on span at bounding box center [441, 13] width 14 height 14
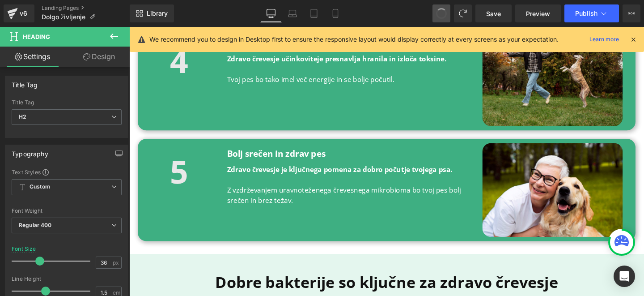
click at [436, 13] on span at bounding box center [441, 13] width 13 height 13
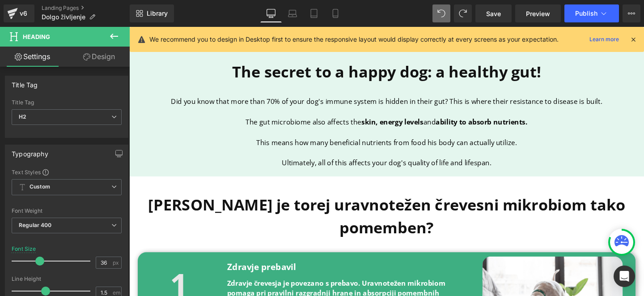
scroll to position [540, 0]
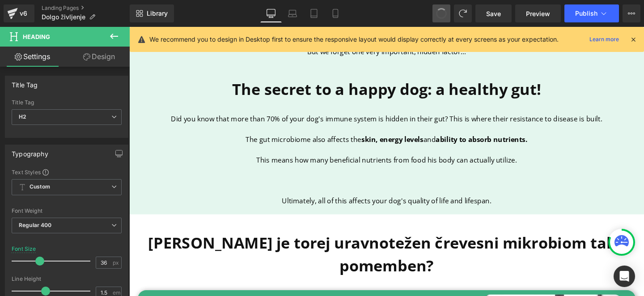
click at [436, 12] on button at bounding box center [441, 13] width 18 height 18
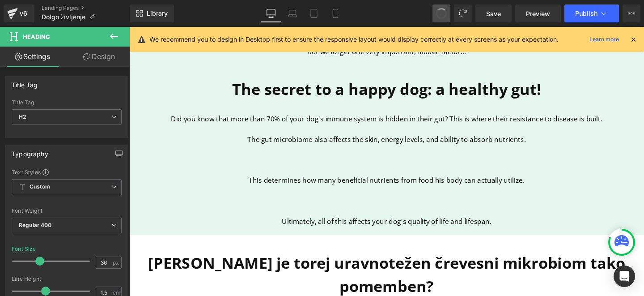
click at [436, 12] on button at bounding box center [441, 13] width 18 height 18
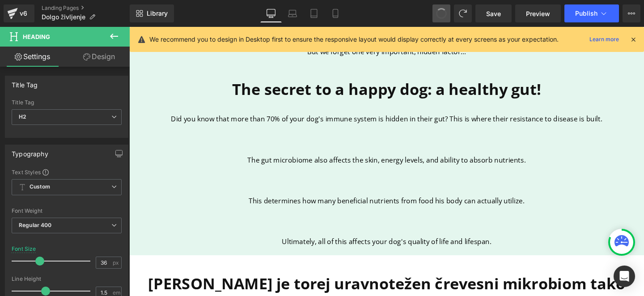
click at [436, 12] on button at bounding box center [441, 13] width 18 height 18
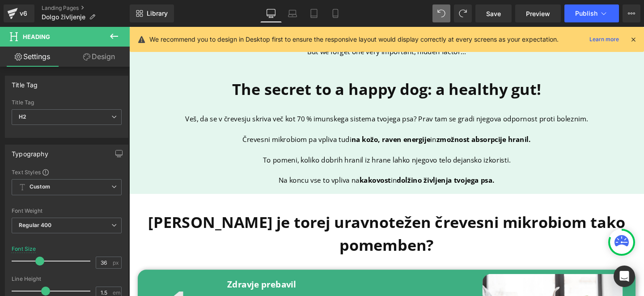
click at [436, 12] on button at bounding box center [441, 13] width 18 height 18
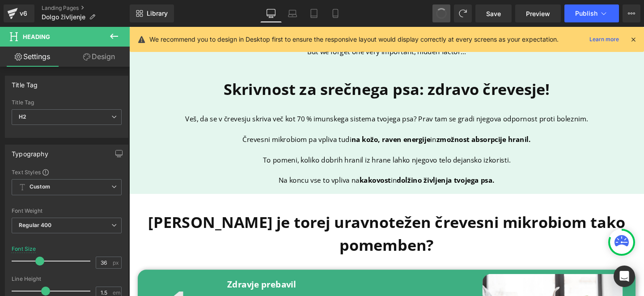
click at [436, 12] on button at bounding box center [441, 13] width 18 height 18
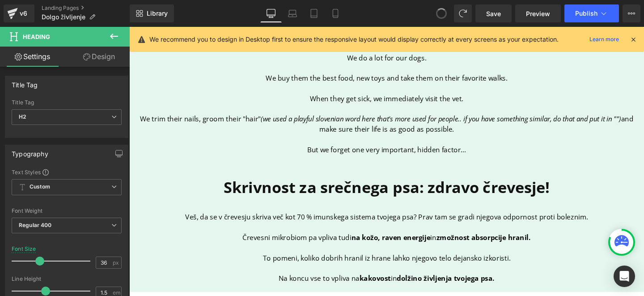
click at [436, 12] on button at bounding box center [441, 13] width 18 height 18
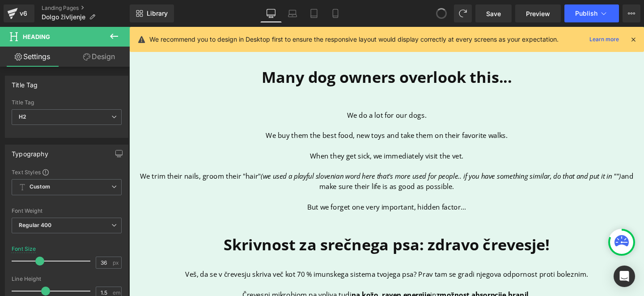
scroll to position [369, 0]
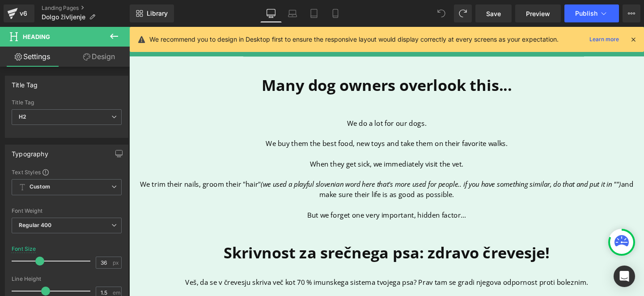
click at [436, 12] on span at bounding box center [441, 13] width 18 height 18
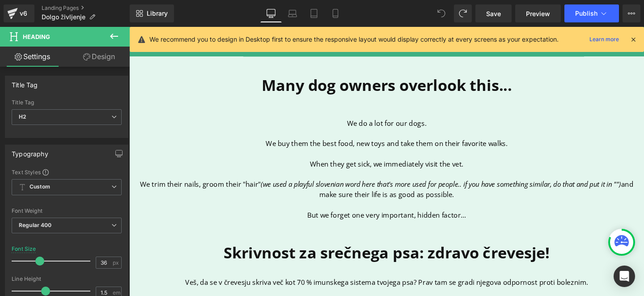
click at [436, 12] on span at bounding box center [441, 13] width 18 height 18
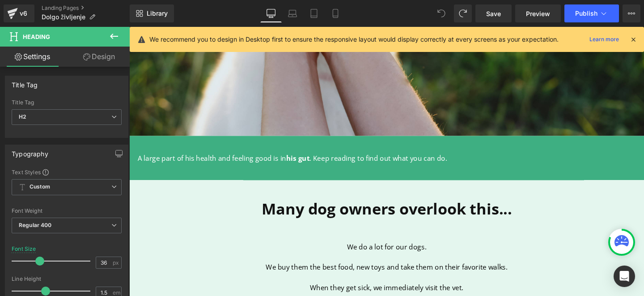
scroll to position [0, 0]
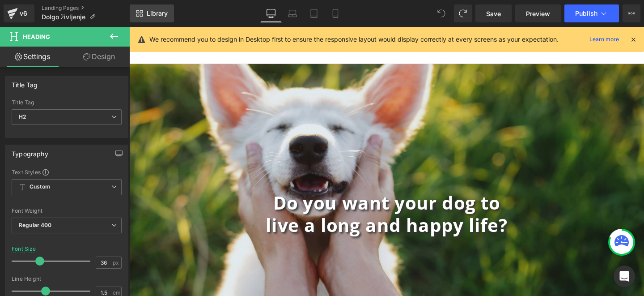
click at [165, 12] on span "Library" at bounding box center [157, 13] width 21 height 8
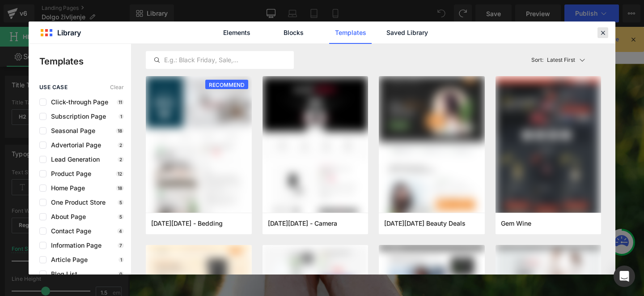
click at [602, 30] on icon at bounding box center [603, 33] width 8 height 8
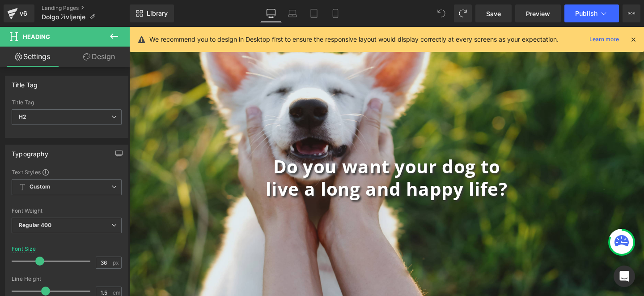
scroll to position [46, 0]
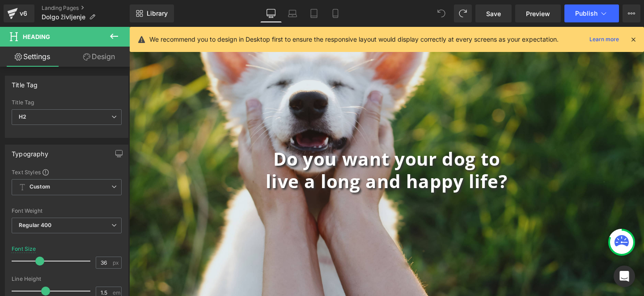
click at [377, 173] on div "Do you want your dog to live a long and happy life? Heading" at bounding box center [399, 177] width 541 height 47
click at [377, 173] on b "Do you want your dog to" at bounding box center [399, 165] width 239 height 25
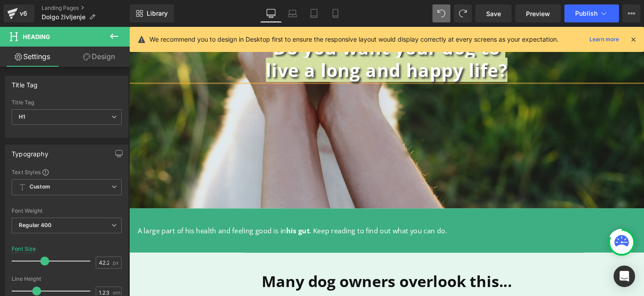
scroll to position [170, 0]
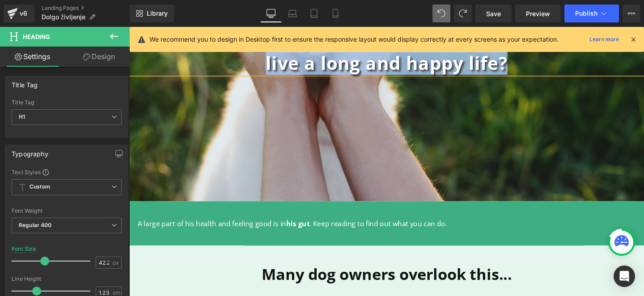
click at [288, 233] on p "A large part of his health and feeling good is in his gut . Keep reading to fin…" at bounding box center [399, 233] width 523 height 11
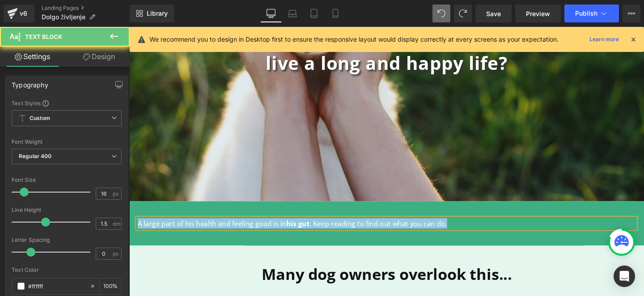
copy p "A large part of his health and feeling good is in his gut . Keep reading to fin…"
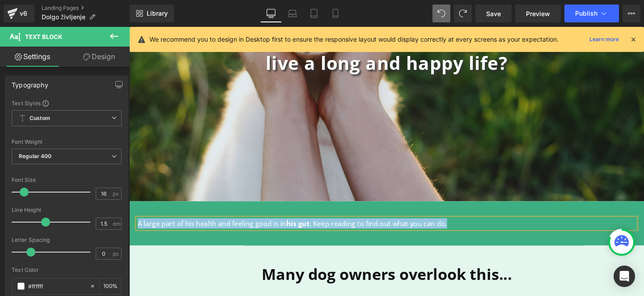
click at [286, 231] on p "A large part of his health and feeling good is in his gut . Keep reading to fin…" at bounding box center [399, 233] width 523 height 11
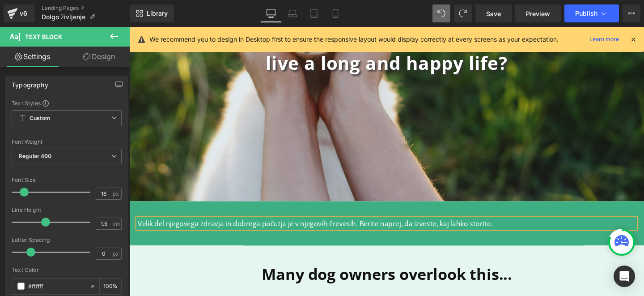
click at [292, 233] on p "Velik del njegovega zdravja in dobrega počutja je v njegovih črevesih. Berite n…" at bounding box center [399, 233] width 523 height 11
click at [343, 233] on p "Velik del njegovega zdravja in dobrega počutja se skriva v njegovih črevesih. B…" at bounding box center [399, 233] width 523 height 11
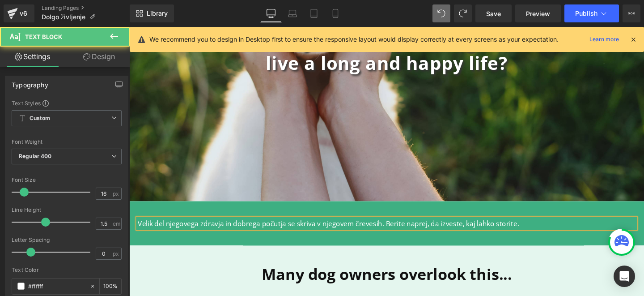
click at [387, 231] on p "Velik del njegovega zdravja in dobrega počutja se skriva v njegovem črevesih. B…" at bounding box center [399, 233] width 523 height 11
drag, startPoint x: 326, startPoint y: 233, endPoint x: 389, endPoint y: 233, distance: 62.2
click at [389, 233] on p "Velik del njegovega zdravja in dobrega počutja se skriva v njegovem črevesju. B…" at bounding box center [399, 233] width 523 height 11
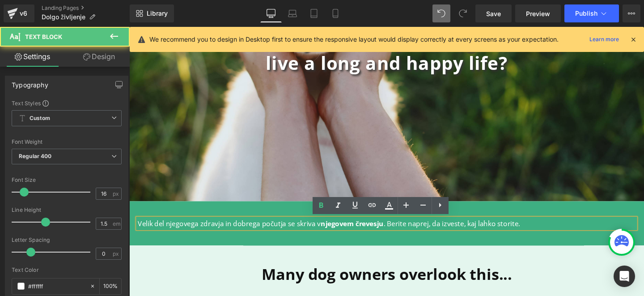
click at [404, 233] on p "Velik del njegovega zdravja in dobrega počutja se skriva v njegovem črevesju . …" at bounding box center [399, 233] width 523 height 11
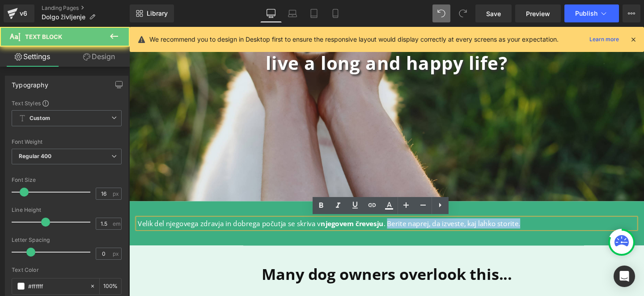
drag, startPoint x: 398, startPoint y: 233, endPoint x: 612, endPoint y: 229, distance: 213.8
click at [612, 229] on p "Velik del njegovega zdravja in dobrega počutja se skriva v njegovem črevesju . …" at bounding box center [399, 233] width 523 height 11
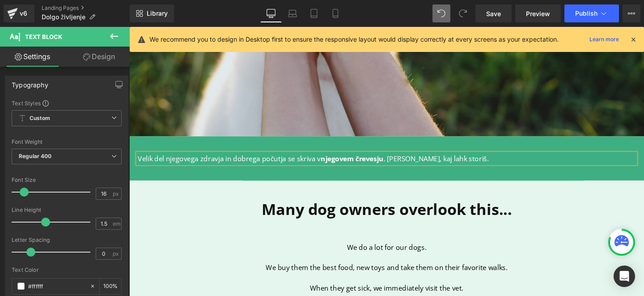
scroll to position [239, 0]
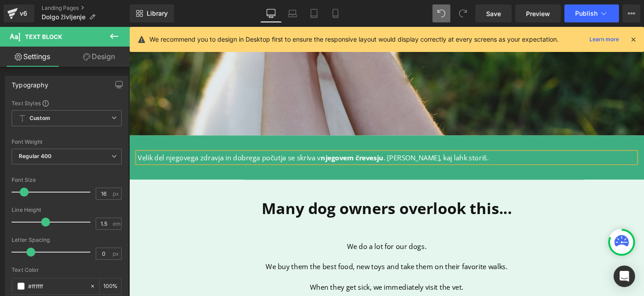
click at [377, 219] on div "Many dog owners overlook this... Heading" at bounding box center [399, 224] width 523 height 38
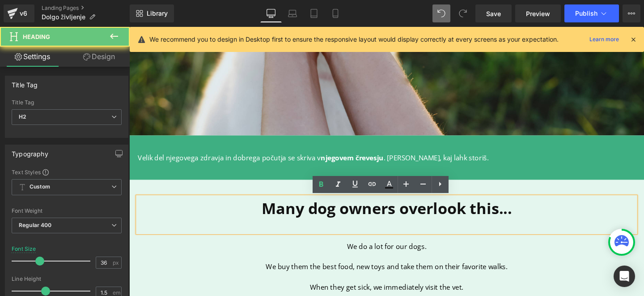
click at [377, 219] on b "Many dog owners overlook this..." at bounding box center [399, 217] width 263 height 22
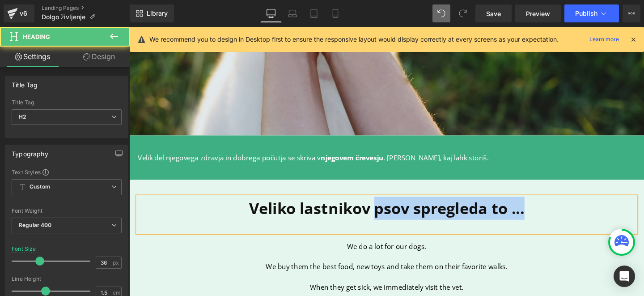
drag, startPoint x: 384, startPoint y: 217, endPoint x: 637, endPoint y: 216, distance: 253.1
click at [637, 216] on h2 "Veliko lastnikov psov spregleda to ..." at bounding box center [399, 217] width 523 height 24
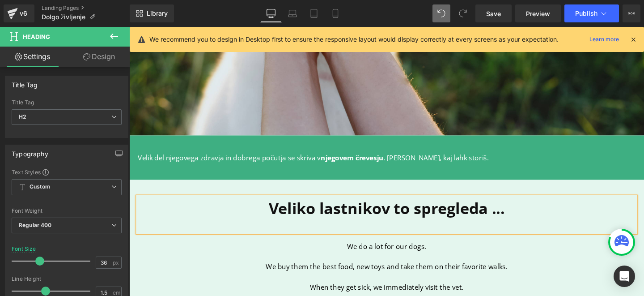
click at [220, 166] on p "Velik del njegovega zdravja in dobrega počutja se skriva v njegovem črevesju . …" at bounding box center [399, 164] width 523 height 11
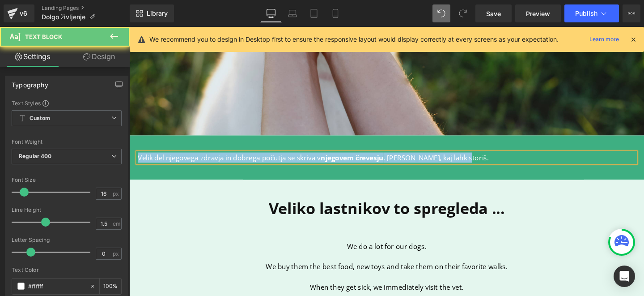
copy p "Velik del njegovega zdravja in dobrega počutja se skriva v njegovem črevesju . …"
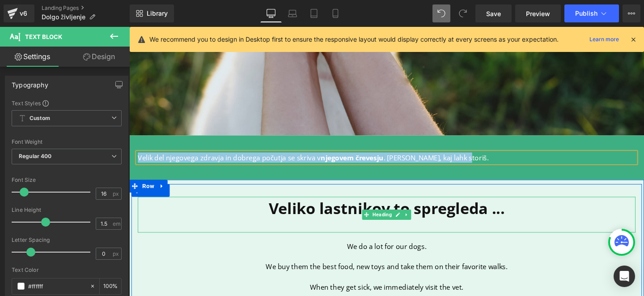
click at [404, 216] on b "Veliko lastnikov to spregleda ..." at bounding box center [400, 217] width 248 height 22
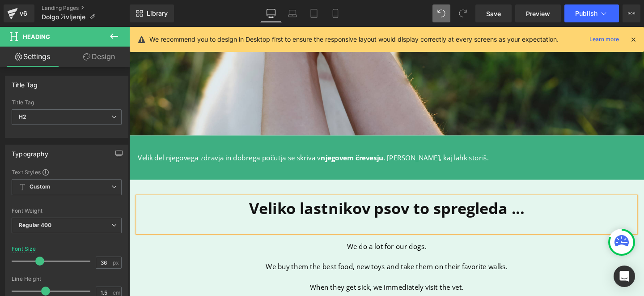
click at [241, 163] on p "Velik del njegovega zdravja in dobrega počutja se skriva v njegovem črevesju . …" at bounding box center [399, 164] width 523 height 11
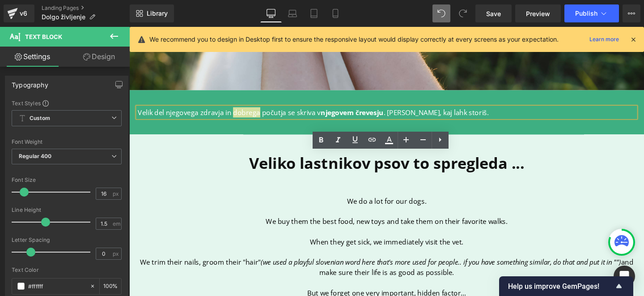
scroll to position [319, 0]
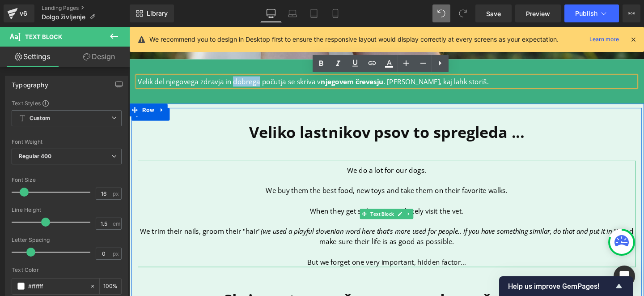
click at [362, 206] on p at bounding box center [399, 209] width 523 height 11
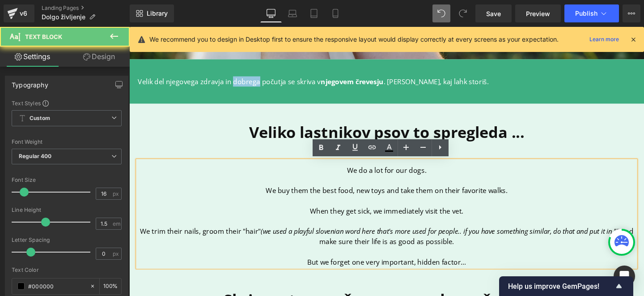
click at [362, 206] on p at bounding box center [399, 209] width 523 height 11
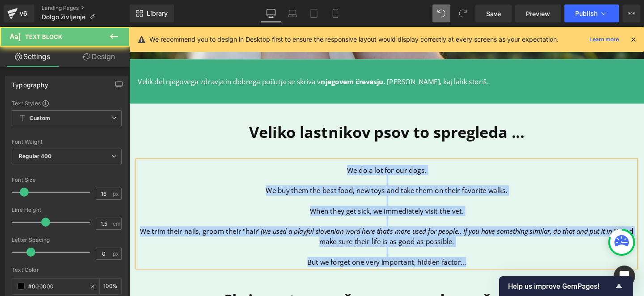
copy div "We do a lot for our dogs. We buy them the best food, new toys and take them on …"
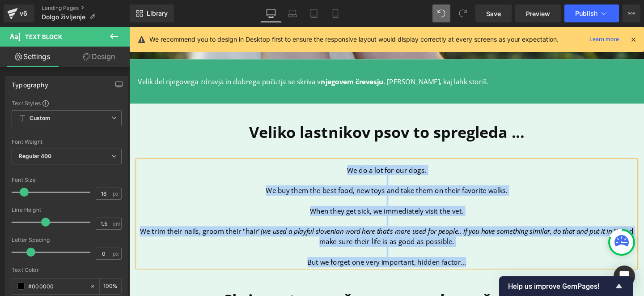
click at [366, 136] on b "Veliko lastnikov psov to spregleda ..." at bounding box center [399, 137] width 289 height 22
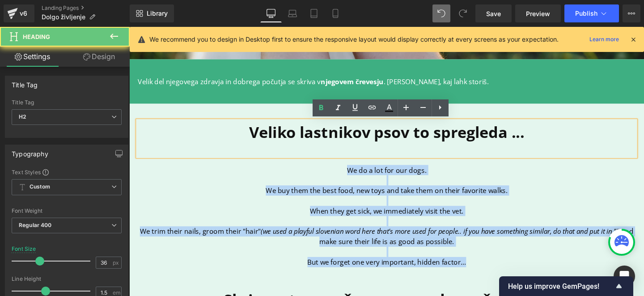
click at [366, 136] on b "Veliko lastnikov psov to spregleda ..." at bounding box center [399, 137] width 289 height 22
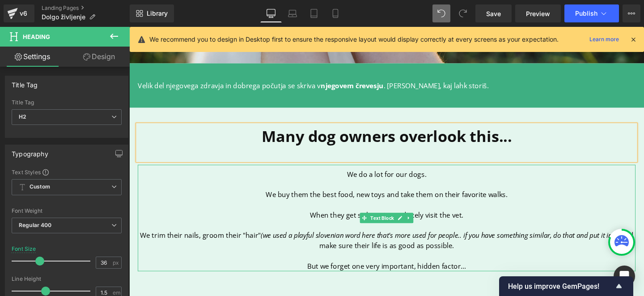
scroll to position [313, 0]
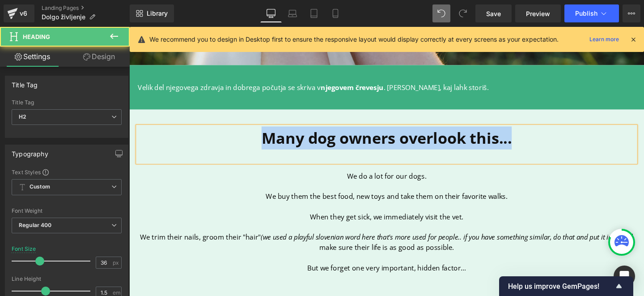
click at [398, 153] on b "Many dog owners overlook this..." at bounding box center [399, 143] width 263 height 22
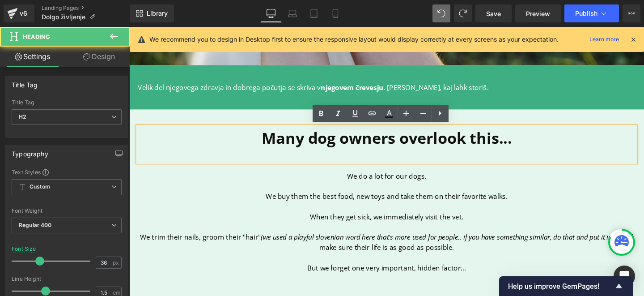
click at [380, 207] on p "We buy them the best food, new toys and take them on their favorite walks." at bounding box center [399, 204] width 523 height 11
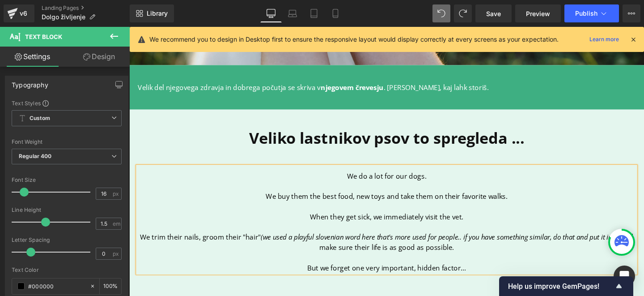
click at [371, 185] on p "We do a lot for our dogs." at bounding box center [399, 183] width 523 height 11
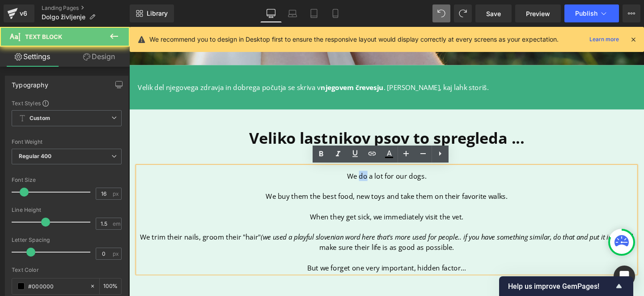
click at [371, 185] on p "We do a lot for our dogs." at bounding box center [399, 183] width 523 height 11
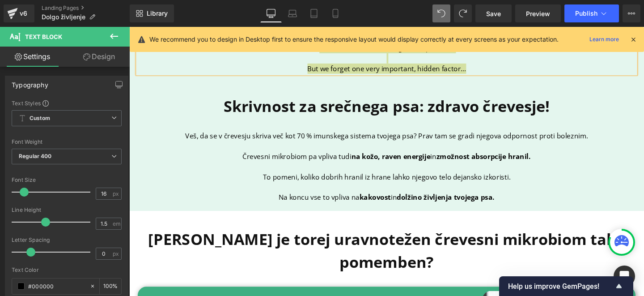
scroll to position [520, 0]
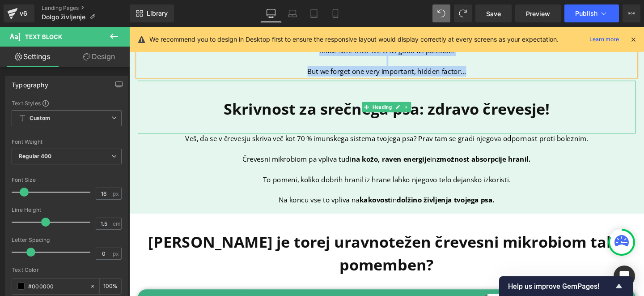
click at [331, 114] on b "Skrivnost za srečnega psa: zdravo črevesje!" at bounding box center [400, 113] width 343 height 22
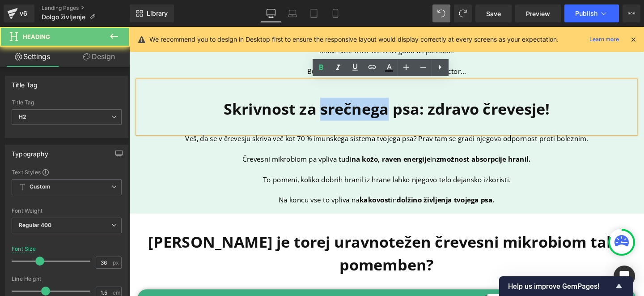
click at [331, 114] on b "Skrivnost za srečnega psa: zdravo črevesje!" at bounding box center [400, 113] width 343 height 22
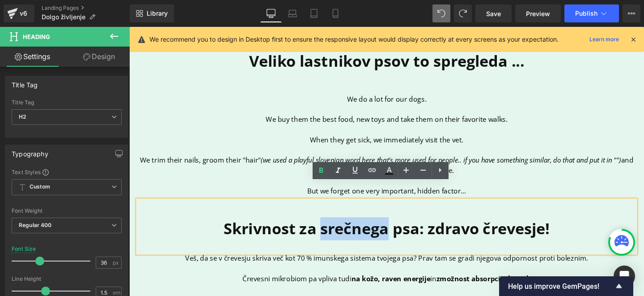
scroll to position [384, 0]
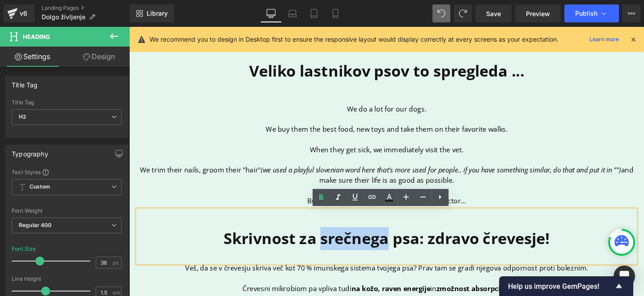
click at [336, 150] on p "When they get sick, we immediately visit the vet." at bounding box center [399, 155] width 523 height 11
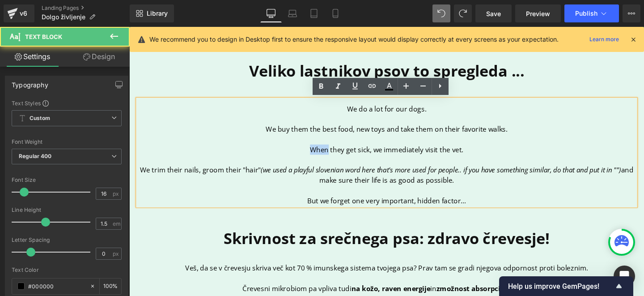
click at [336, 150] on p "When they get sick, we immediately visit the vet." at bounding box center [399, 155] width 523 height 11
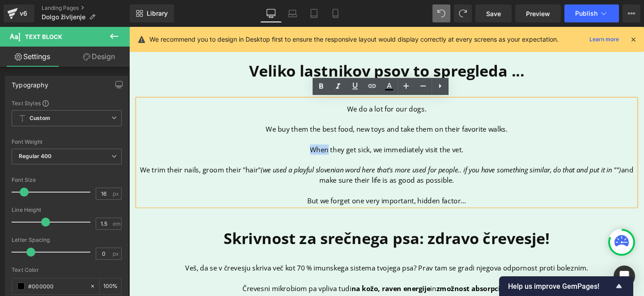
click at [424, 174] on icon "(we used a playful slovenian word here that's more used for people.. if you hav…" at bounding box center [456, 177] width 379 height 10
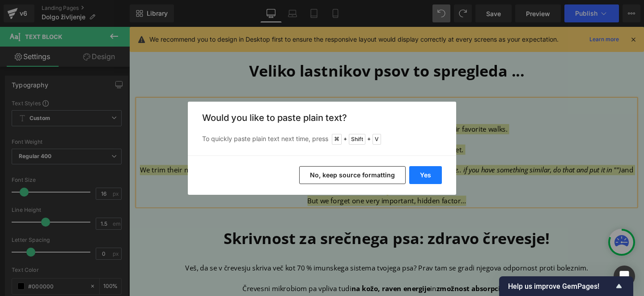
click at [427, 181] on button "Yes" at bounding box center [425, 175] width 33 height 18
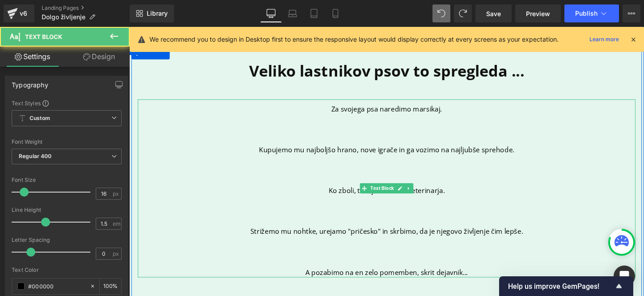
click at [396, 186] on p at bounding box center [399, 187] width 523 height 11
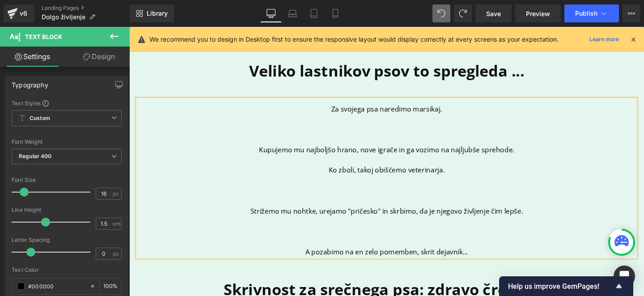
click at [390, 143] on p at bounding box center [399, 145] width 523 height 11
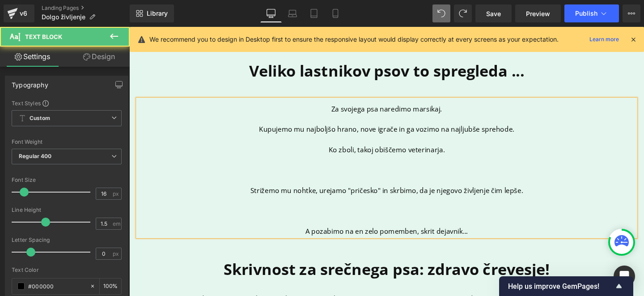
click at [375, 180] on p at bounding box center [399, 177] width 523 height 11
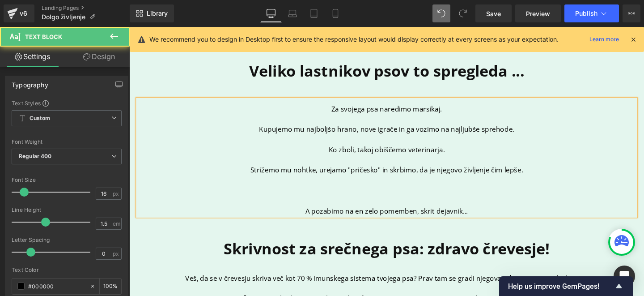
click at [377, 201] on p at bounding box center [399, 198] width 523 height 11
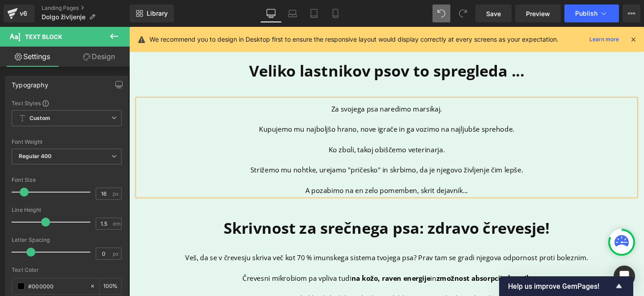
click at [476, 199] on p "A pozabimo na en zelo pomemben, skrit dejavnik..." at bounding box center [399, 198] width 523 height 11
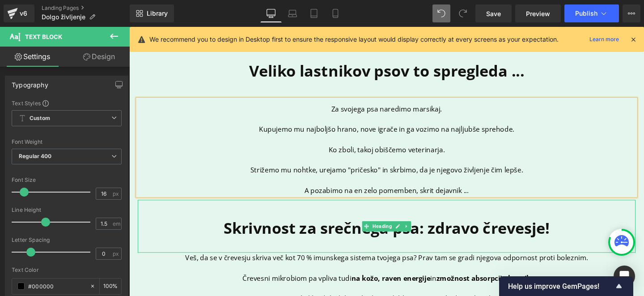
click at [602, 233] on h2 "Skrivnost za srečnega psa: zdravo črevesje!" at bounding box center [399, 238] width 523 height 24
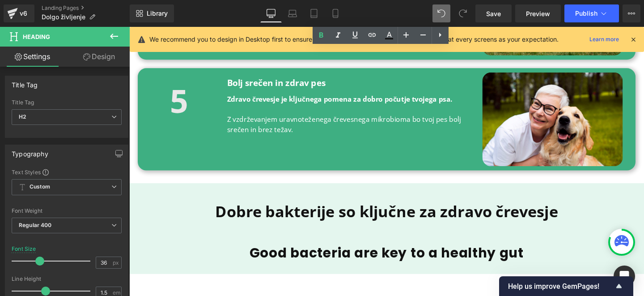
scroll to position [1205, 0]
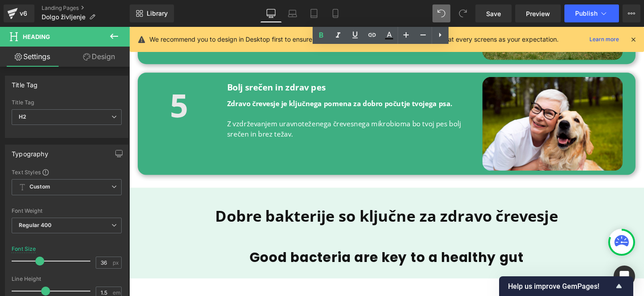
click at [352, 259] on b "Good bacteria are key to a healthy gut" at bounding box center [400, 269] width 288 height 20
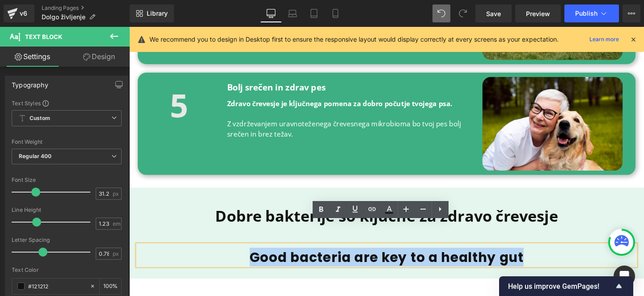
drag, startPoint x: 252, startPoint y: 245, endPoint x: 560, endPoint y: 249, distance: 308.2
click at [560, 260] on h2 "Good bacteria are key to a healthy gut" at bounding box center [399, 268] width 523 height 17
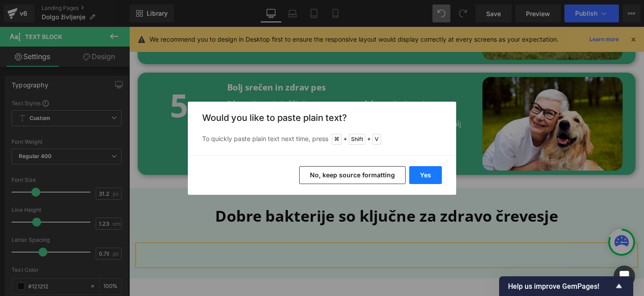
click at [419, 166] on button "Yes" at bounding box center [425, 175] width 33 height 18
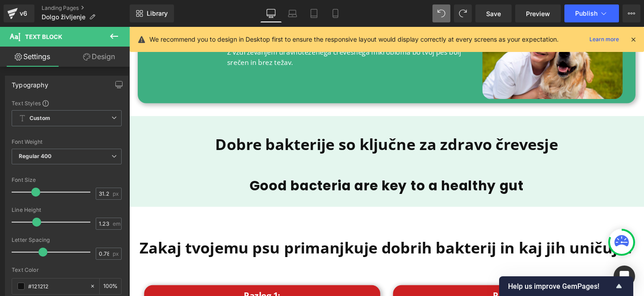
scroll to position [1285, 0]
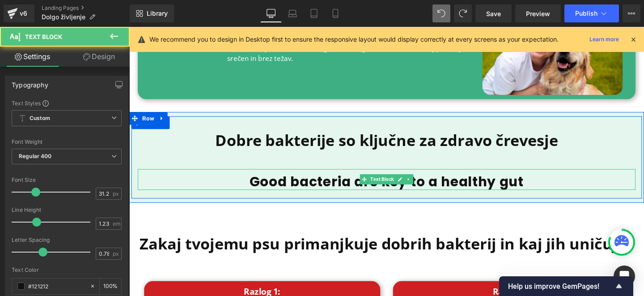
click at [365, 179] on b "Good bacteria are key to a healthy gut" at bounding box center [400, 189] width 288 height 20
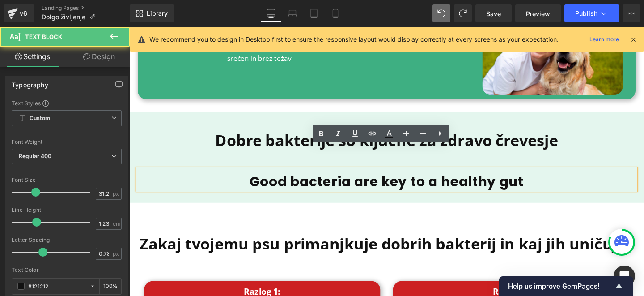
click at [317, 179] on b "Good bacteria are key to a healthy gut" at bounding box center [400, 189] width 288 height 20
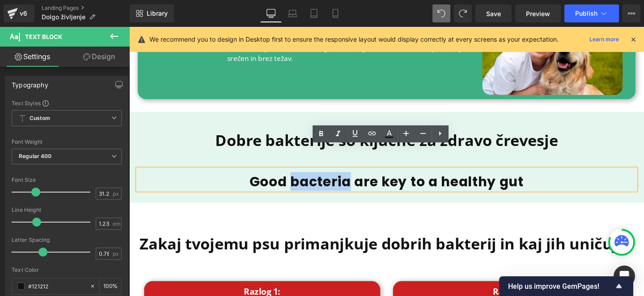
click at [317, 179] on b "Good bacteria are key to a healthy gut" at bounding box center [400, 189] width 288 height 20
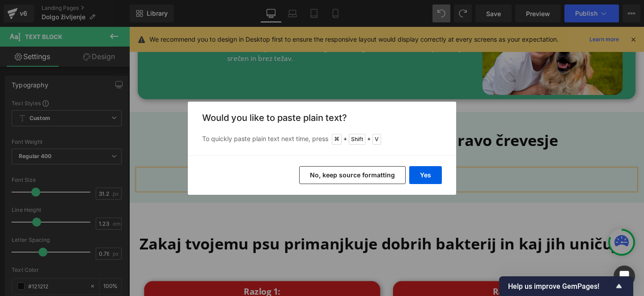
click at [343, 173] on button "No, keep source formatting" at bounding box center [352, 175] width 106 height 18
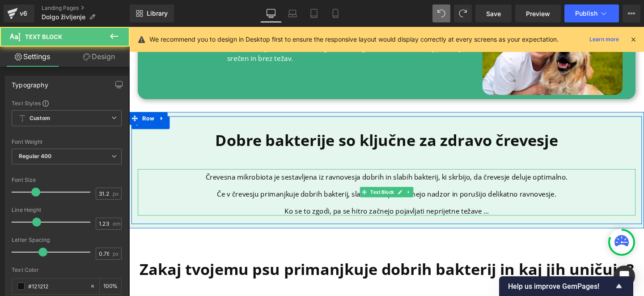
click at [308, 190] on p at bounding box center [399, 194] width 523 height 9
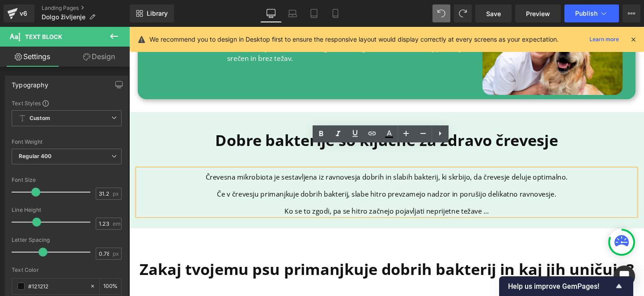
click at [547, 208] on div "Dobre bakterije so ključne za zdravo črevesje Heading Črevesna mikrobiota je se…" at bounding box center [399, 177] width 537 height 113
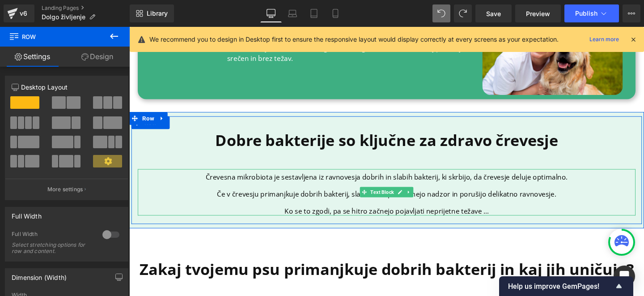
click at [472, 199] on p "Če v črevesju primanjkuje dobrih bakterij, slabe hitro prevzamejo nadzor in por…" at bounding box center [399, 203] width 523 height 9
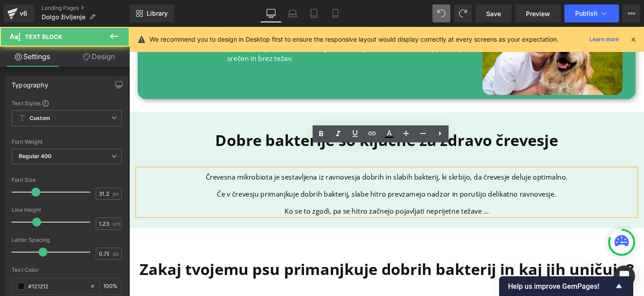
click at [468, 210] on div "Dobre bakterije so ključne za zdravo črevesje Heading Črevesna mikrobiota je se…" at bounding box center [399, 177] width 541 height 122
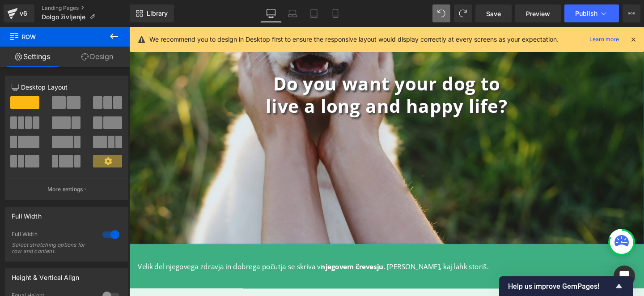
scroll to position [121, 0]
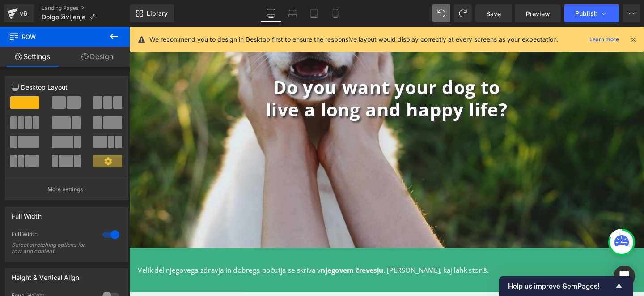
click at [402, 113] on b "live a long and happy life?" at bounding box center [400, 113] width 254 height 25
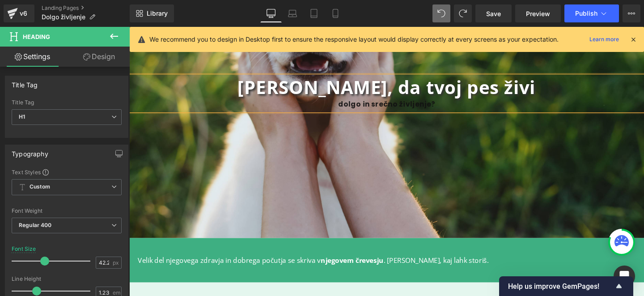
click at [495, 94] on b "[PERSON_NAME], da tvoj pes živi" at bounding box center [399, 89] width 313 height 25
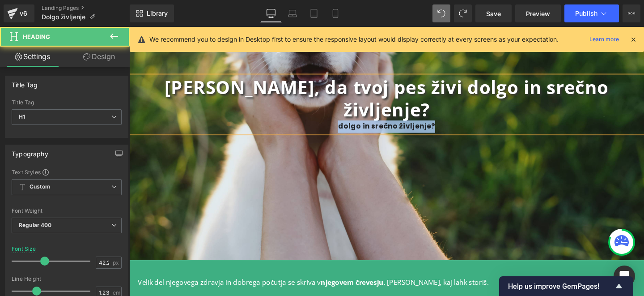
drag, startPoint x: 456, startPoint y: 104, endPoint x: 332, endPoint y: 104, distance: 123.9
click at [332, 125] on div "dolgo in srečno življenje?" at bounding box center [399, 131] width 541 height 13
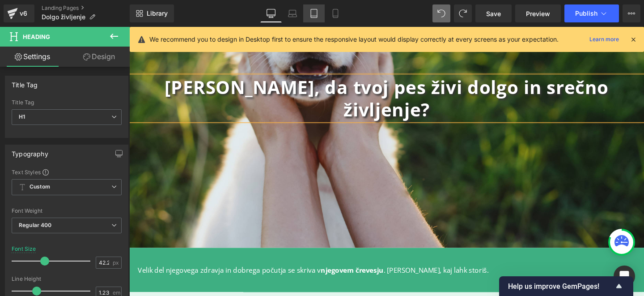
click at [314, 15] on icon at bounding box center [313, 13] width 9 height 9
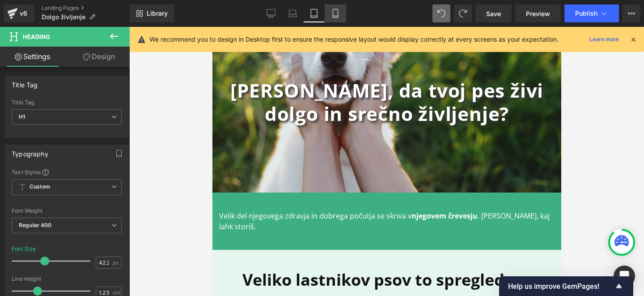
click at [336, 13] on icon at bounding box center [335, 13] width 9 height 9
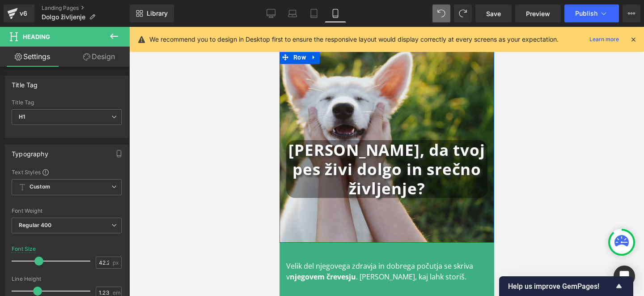
scroll to position [0, 0]
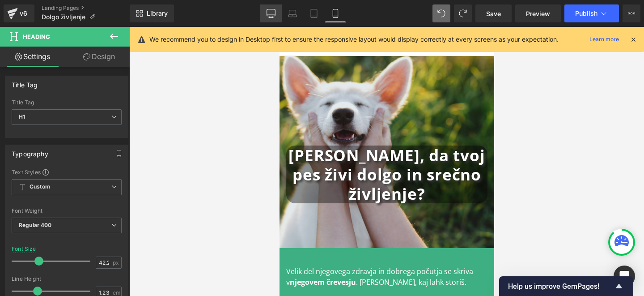
click at [273, 12] on icon at bounding box center [271, 13] width 9 height 9
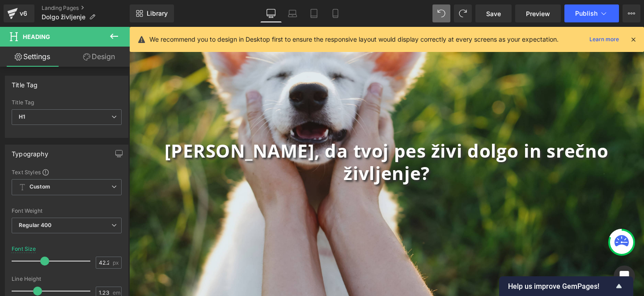
scroll to position [215, 0]
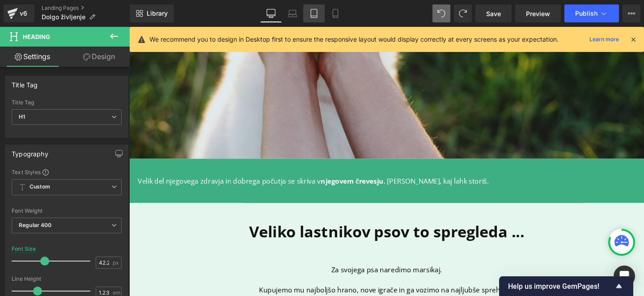
click at [310, 14] on icon at bounding box center [313, 13] width 9 height 9
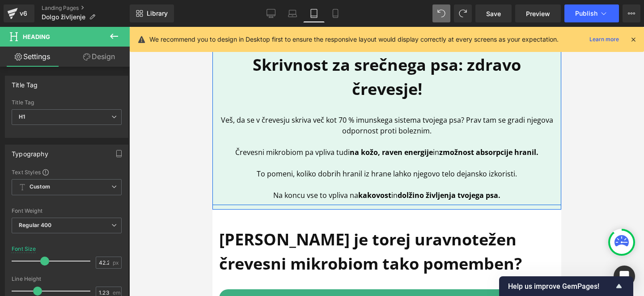
scroll to position [433, 0]
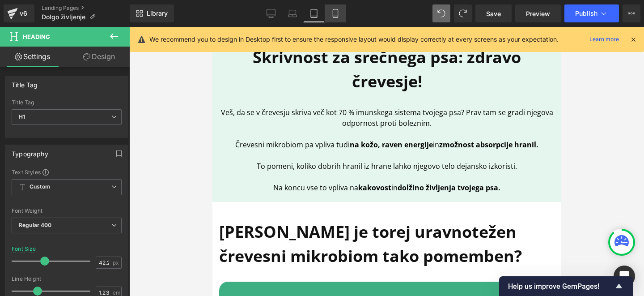
click at [337, 16] on icon at bounding box center [335, 16] width 5 height 0
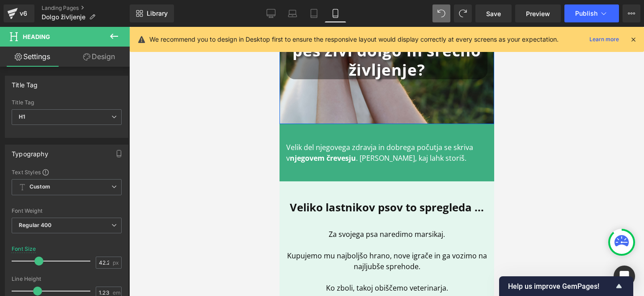
scroll to position [173, 0]
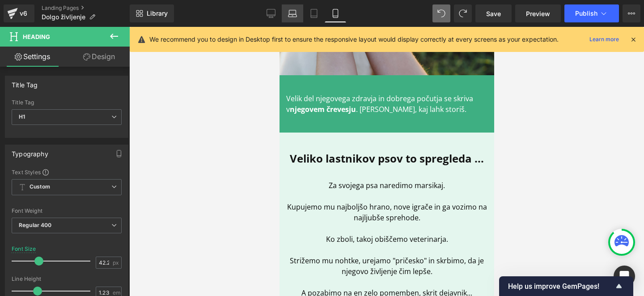
click at [290, 15] on icon at bounding box center [292, 13] width 9 height 9
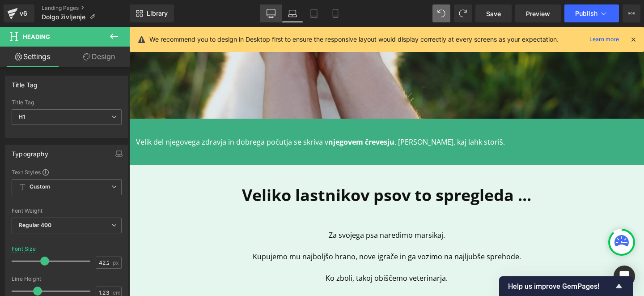
scroll to position [37, 0]
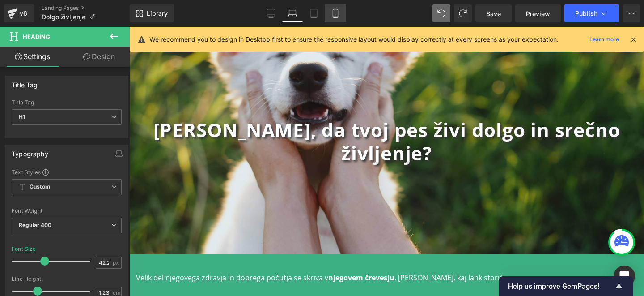
click at [335, 14] on icon at bounding box center [335, 13] width 9 height 9
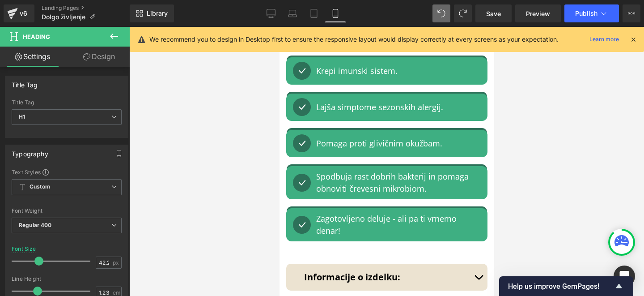
scroll to position [3387, 0]
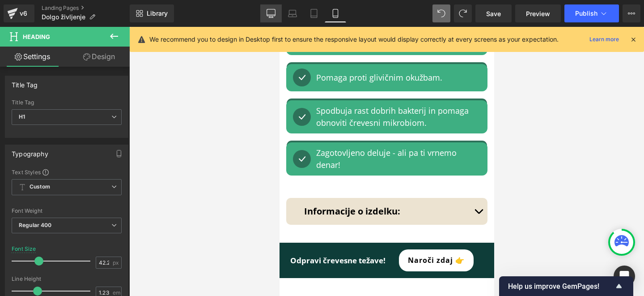
click at [266, 20] on link "Desktop" at bounding box center [270, 13] width 21 height 18
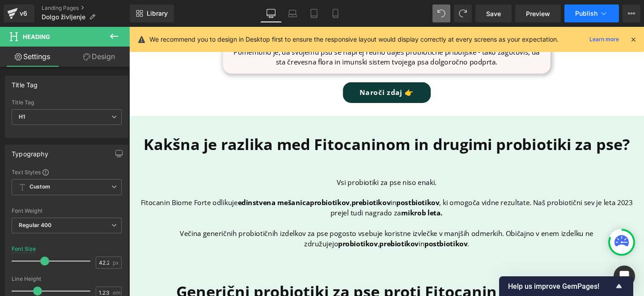
scroll to position [82, 0]
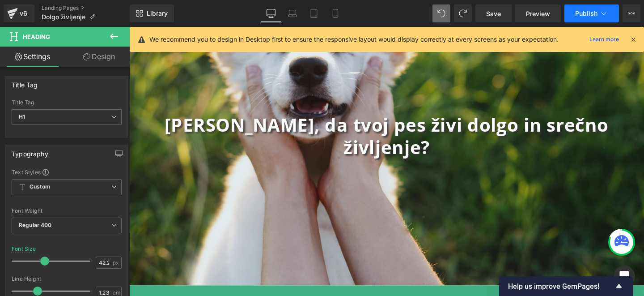
click at [587, 12] on span "Publish" at bounding box center [586, 13] width 22 height 7
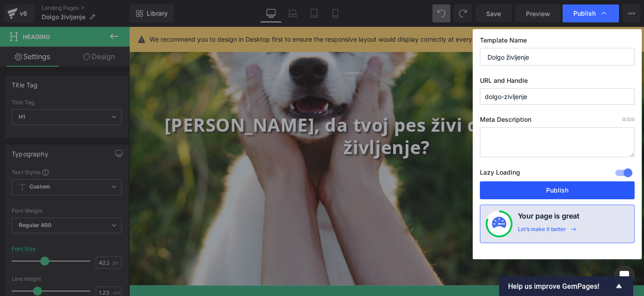
click at [557, 188] on button "Publish" at bounding box center [557, 190] width 155 height 18
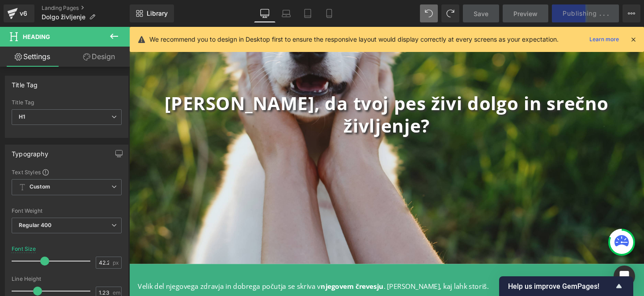
scroll to position [106, 0]
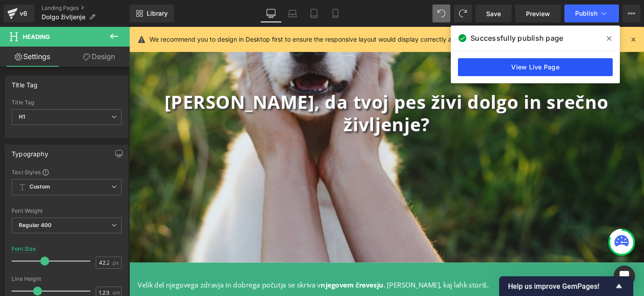
click at [539, 65] on link "View Live Page" at bounding box center [535, 67] width 155 height 18
click at [129, 0] on html "K vsebini Tvoja nakupovalna košarica je prazna Nadaljuj z nakupovanjem Tvoja ko…" at bounding box center [399, 62] width 541 height 283
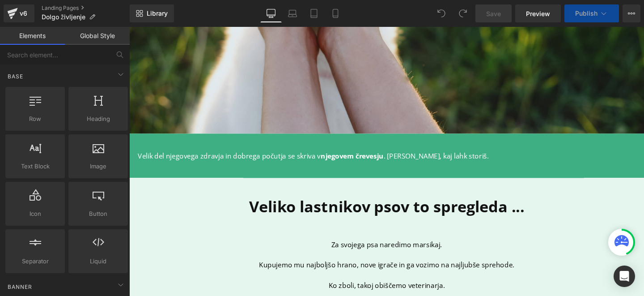
scroll to position [226, 0]
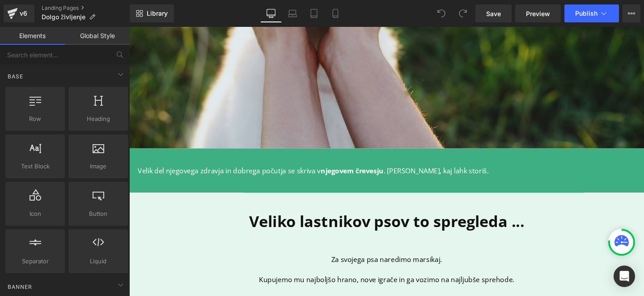
click at [288, 172] on div "Velik del njegovega zdravja in dobrega počutja se skriva v njegovem črevesju . …" at bounding box center [399, 177] width 523 height 11
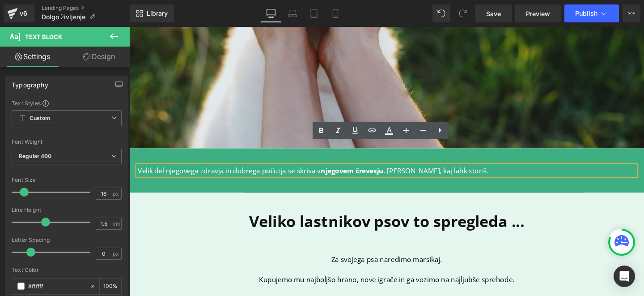
click at [216, 172] on p "Velik del njegovega zdravja in dobrega počutja se skriva v njegovem črevesju . …" at bounding box center [399, 177] width 523 height 11
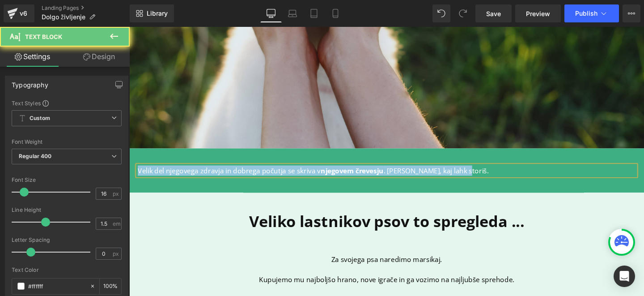
copy p "Velik del njegovega zdravja in dobrega počutja se skriva v njegovem črevesju . …"
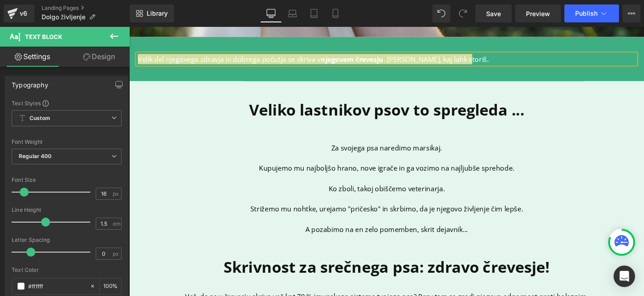
scroll to position [386, 0]
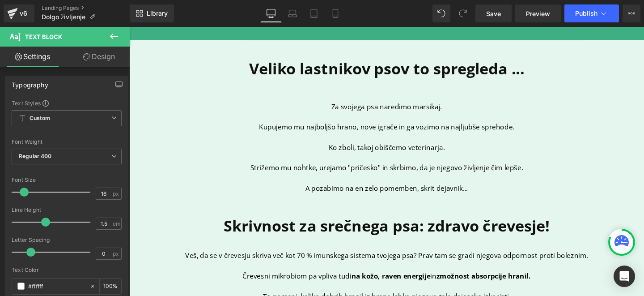
click at [246, 225] on b "Skrivnost za srečnega psa: zdravo črevesje!" at bounding box center [400, 236] width 343 height 22
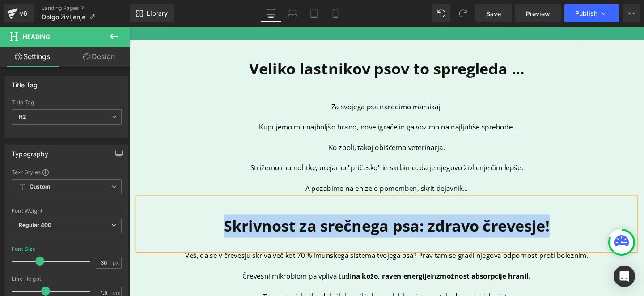
copy b "Skrivnost za srečnega psa: zdravo črevesje!"
click at [359, 283] on p "Črevesni mikrobiom pa vpliva tudi na kožo, raven energije in zmožnost absorpcij…" at bounding box center [399, 288] width 523 height 11
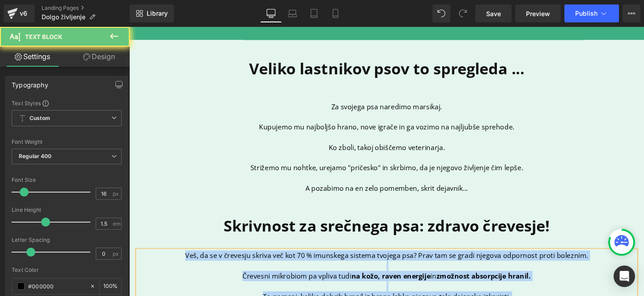
copy div "Veš, da se v črevesju skriva več kot 70 % imunskega sistema tvojega psa? Prav t…"
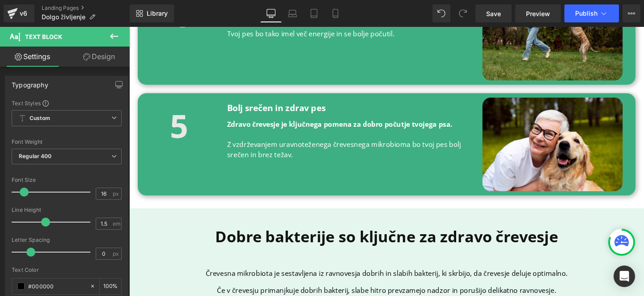
scroll to position [1184, 0]
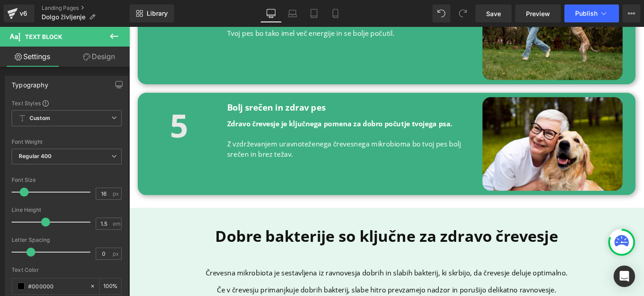
click at [283, 236] on b "Dobre bakterije so ključne za zdravo črevesje" at bounding box center [400, 247] width 360 height 22
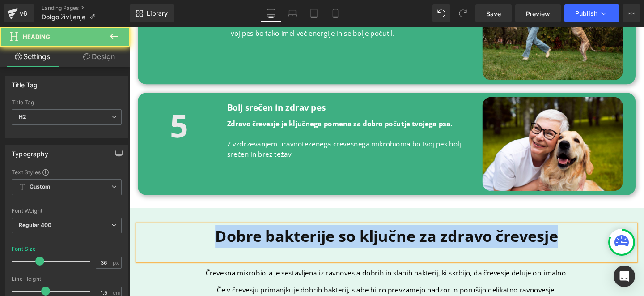
copy b "Dobre bakterije so ključne za zdravo črevesje"
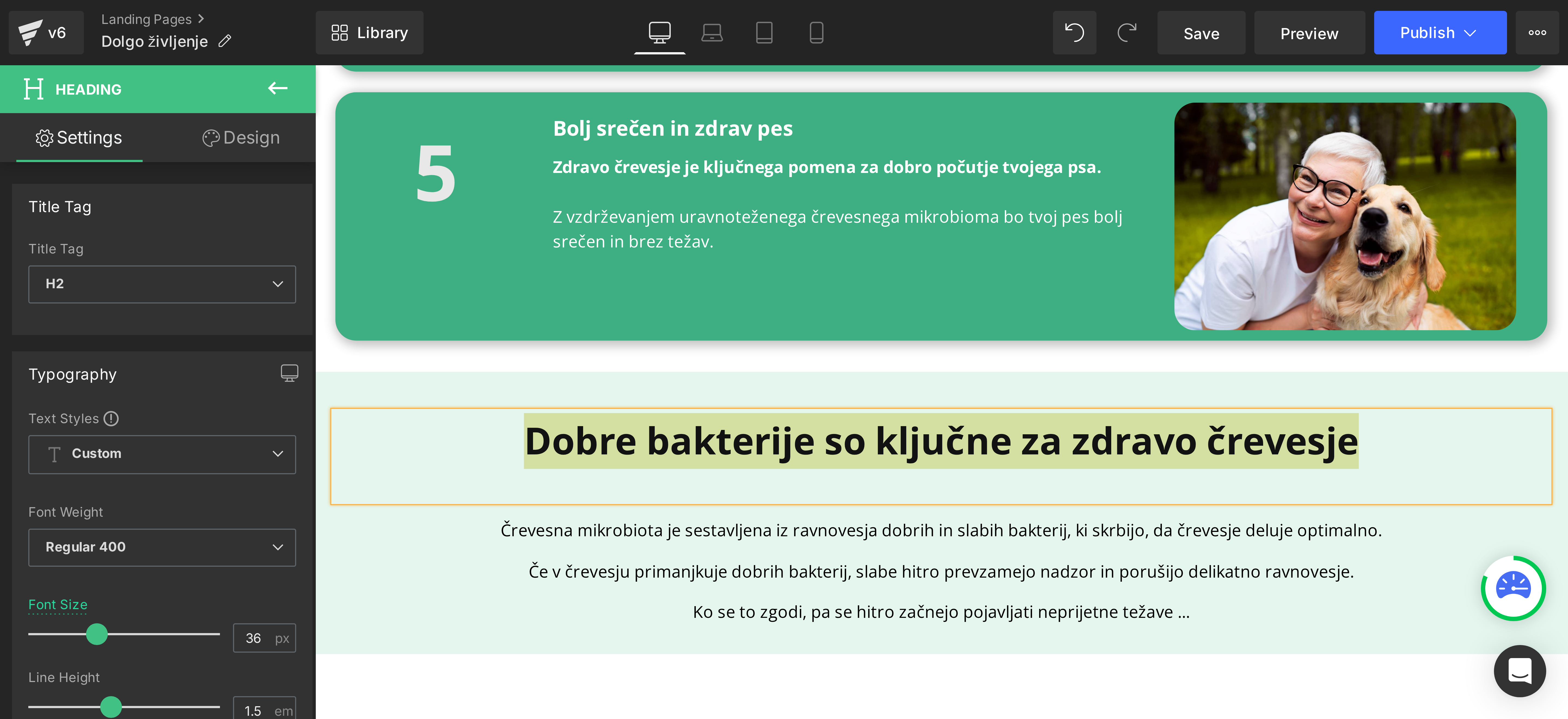
scroll to position [762, 0]
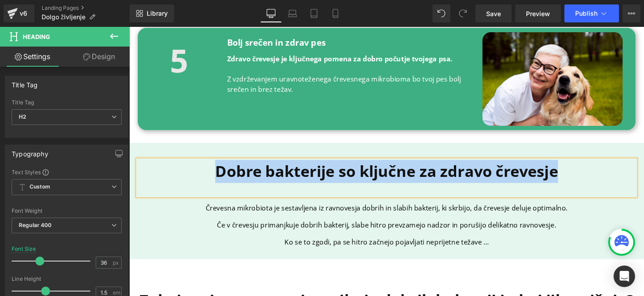
click at [359, 239] on p at bounding box center [399, 243] width 523 height 9
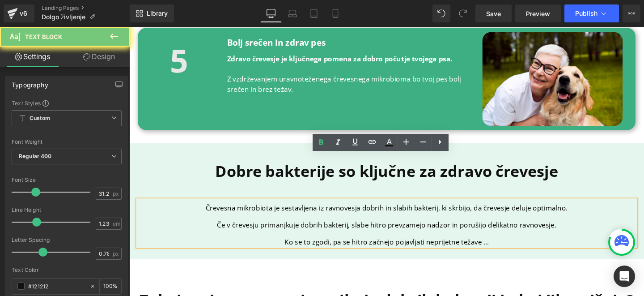
click at [338, 231] on p "Če v črevesju primanjkuje dobrih bakterij, slabe hitro prevzamejo nadzor in por…" at bounding box center [399, 235] width 523 height 9
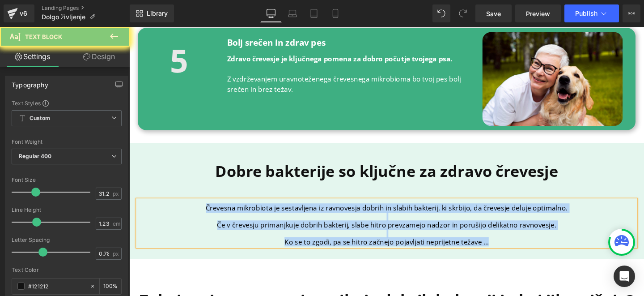
copy h2 "Črevesna mikrobiota je sestavljena iz ravnovesja dobrih in slabih bakterij, ki …"
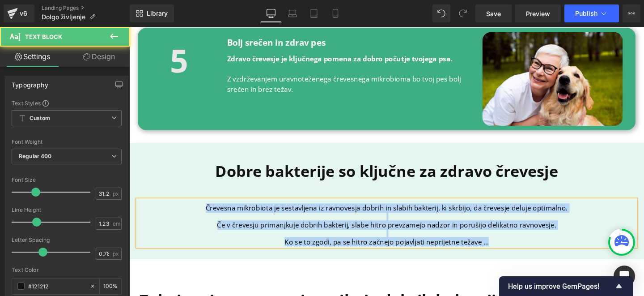
click at [321, 222] on p at bounding box center [399, 226] width 523 height 9
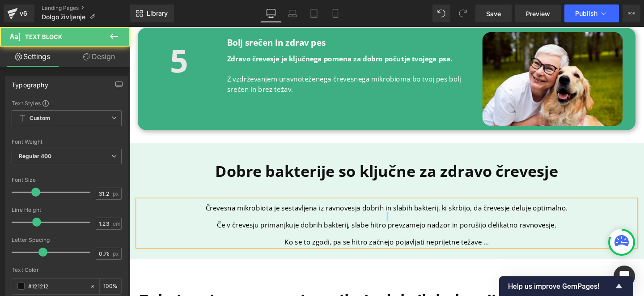
click at [321, 222] on p at bounding box center [399, 226] width 523 height 9
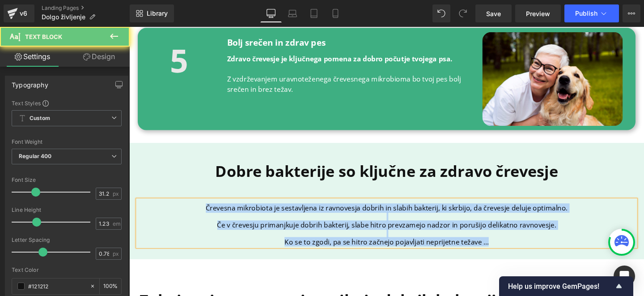
copy h2 "Črevesna mikrobiota je sestavljena iz ravnovesja dobrih in slabih bakterij, ki …"
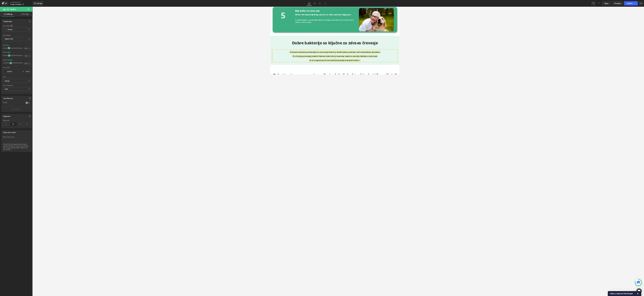
scroll to position [1253, 0]
